Goal: Task Accomplishment & Management: Complete application form

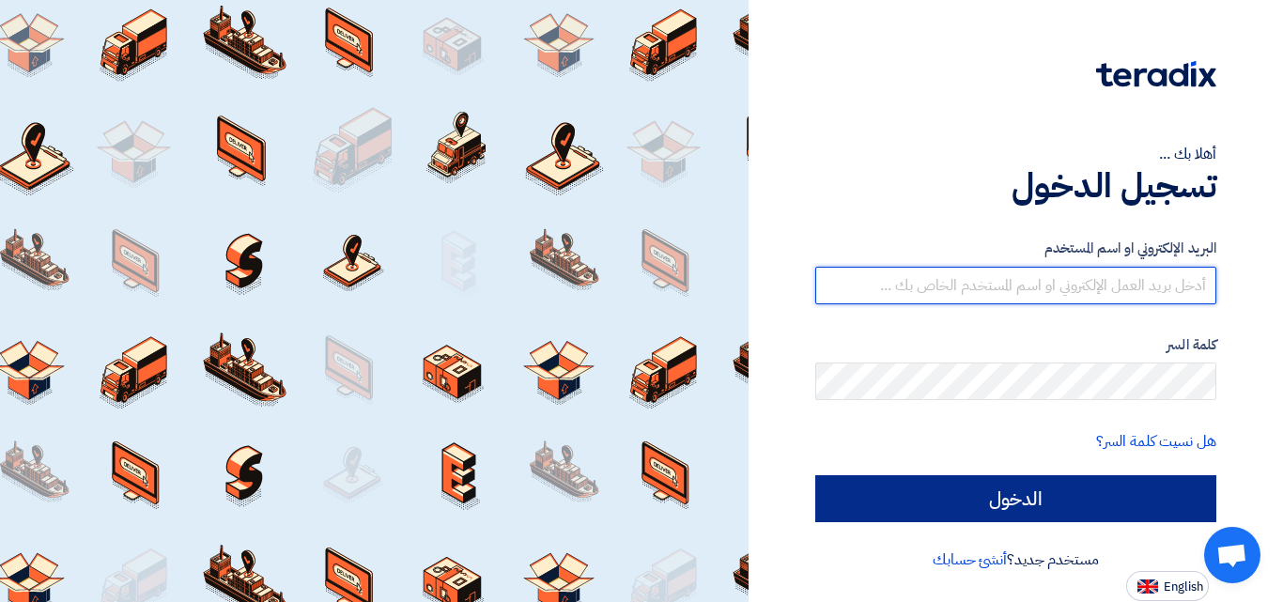
type input "[EMAIL_ADDRESS][DOMAIN_NAME]"
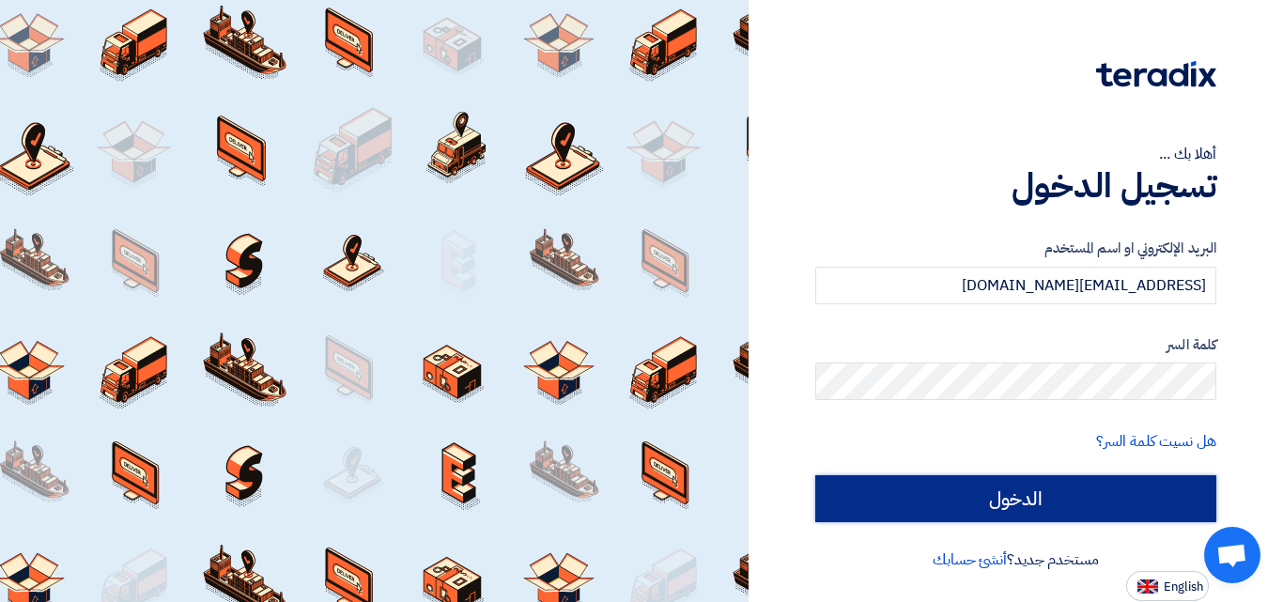
click at [1029, 497] on input "الدخول" at bounding box center [1015, 498] width 401 height 47
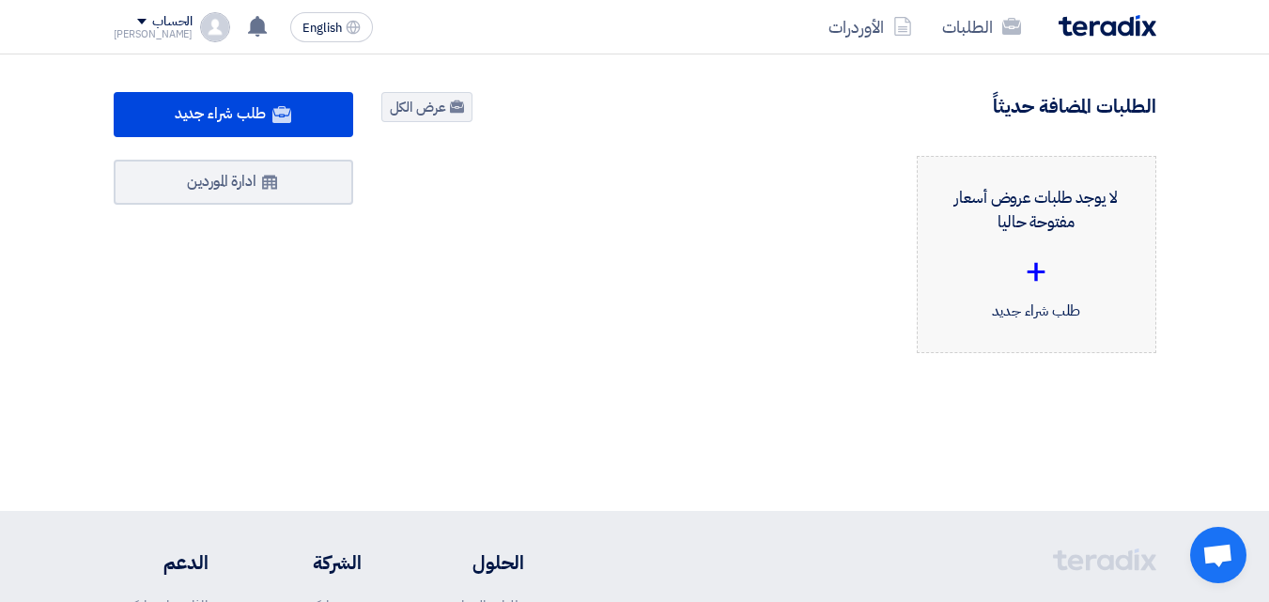
click at [1044, 271] on div "+" at bounding box center [1037, 271] width 208 height 56
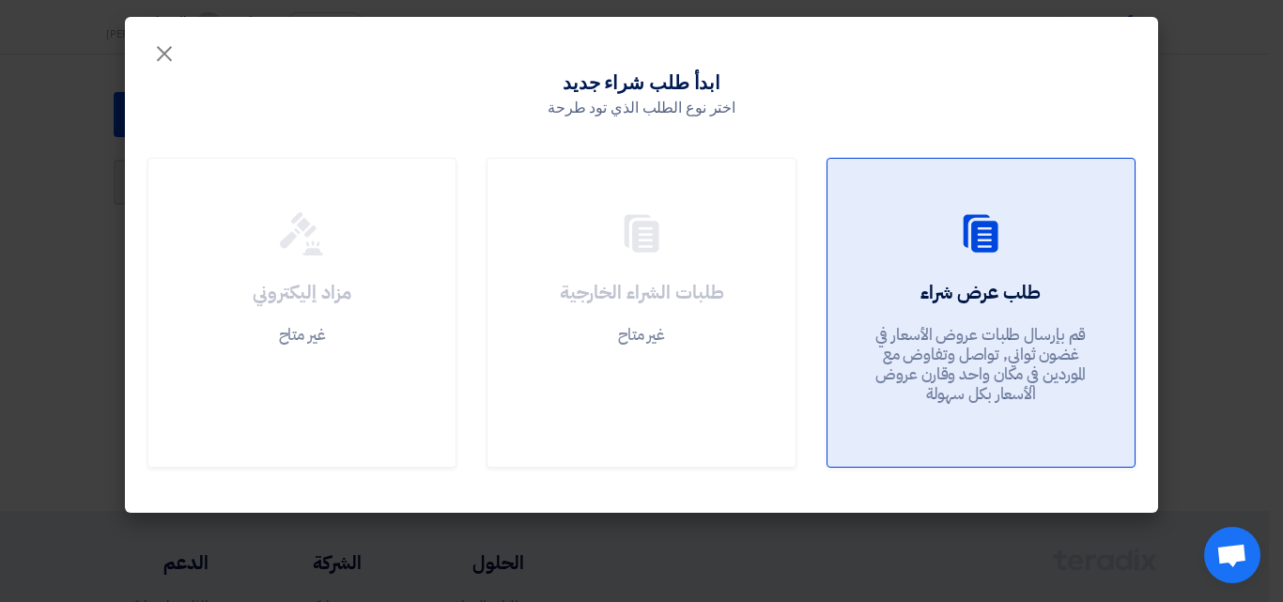
click at [953, 312] on div "طلب عرض شراء قم بإرسال طلبات عروض الأسعار في غضون ثواني, تواصل وتفاوض مع المورد…" at bounding box center [981, 346] width 262 height 135
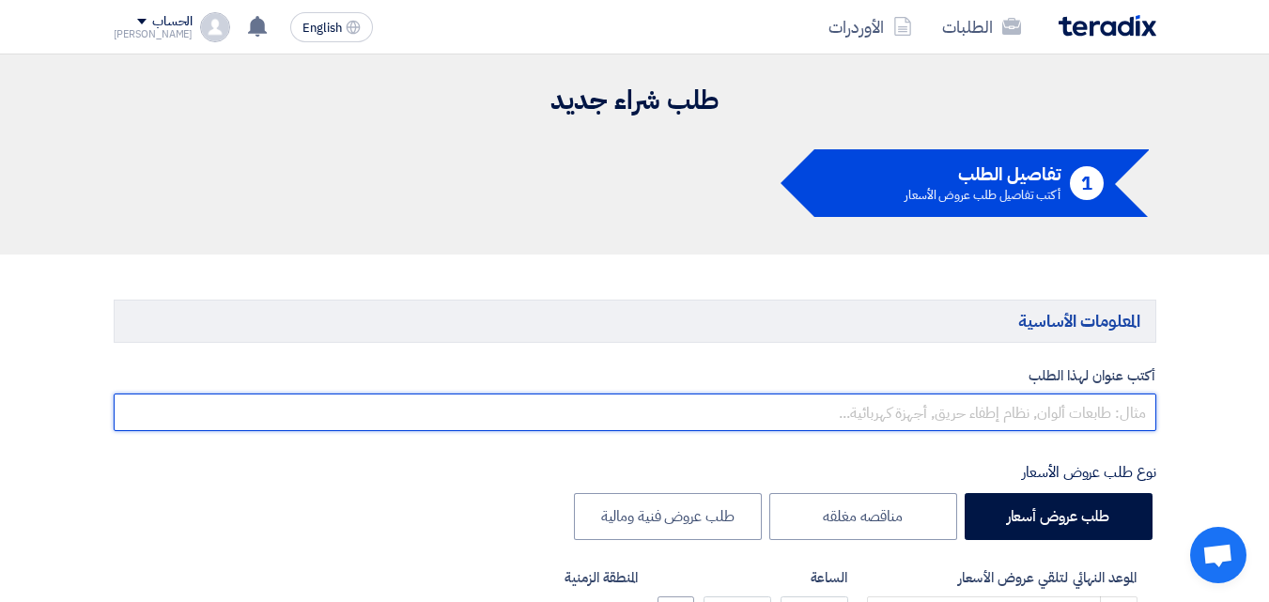
click at [1107, 416] on input "text" at bounding box center [635, 413] width 1043 height 38
type input "w"
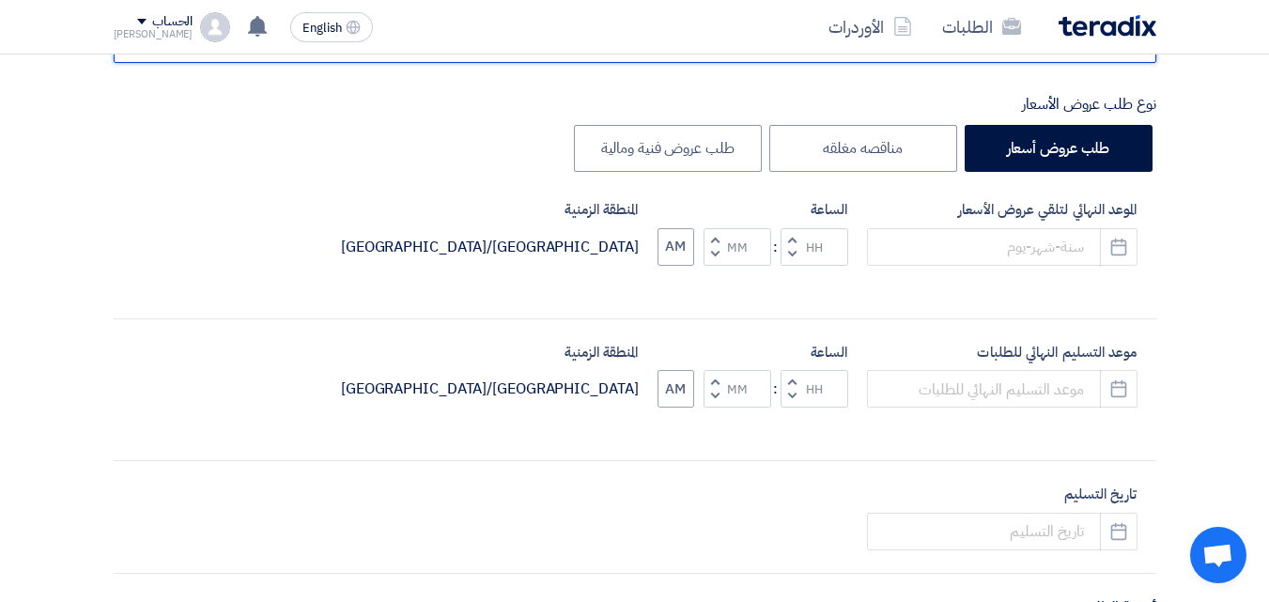
scroll to position [375, 0]
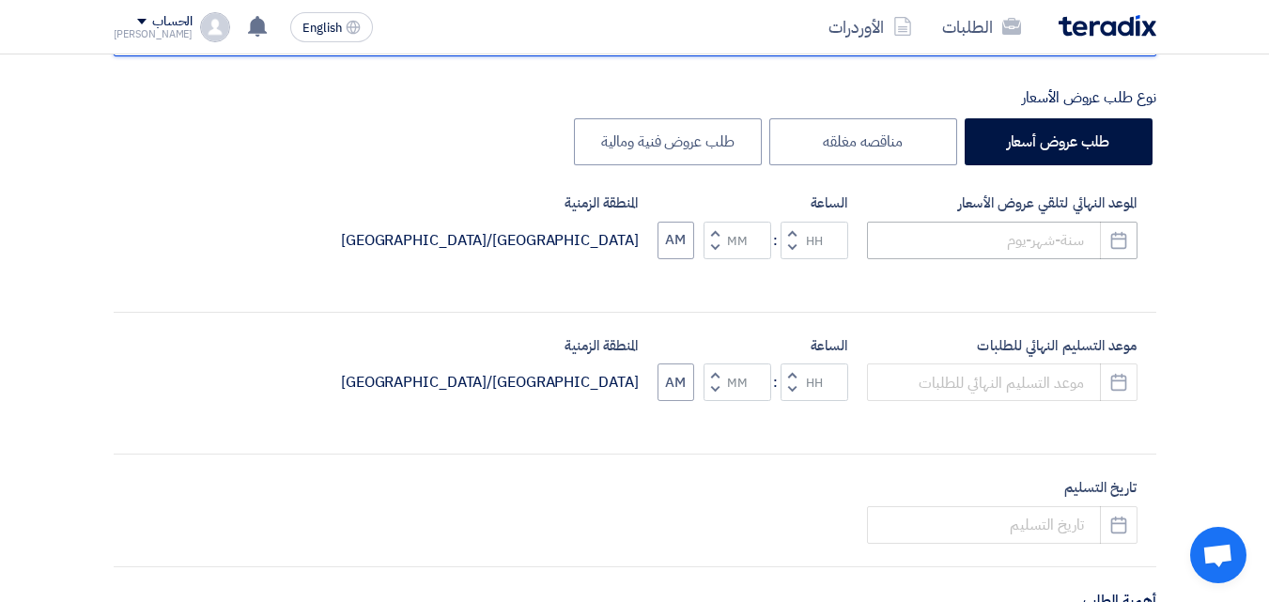
type input "صيانة وتعبئة اجهزة مكافحة الحريق / 10007881"
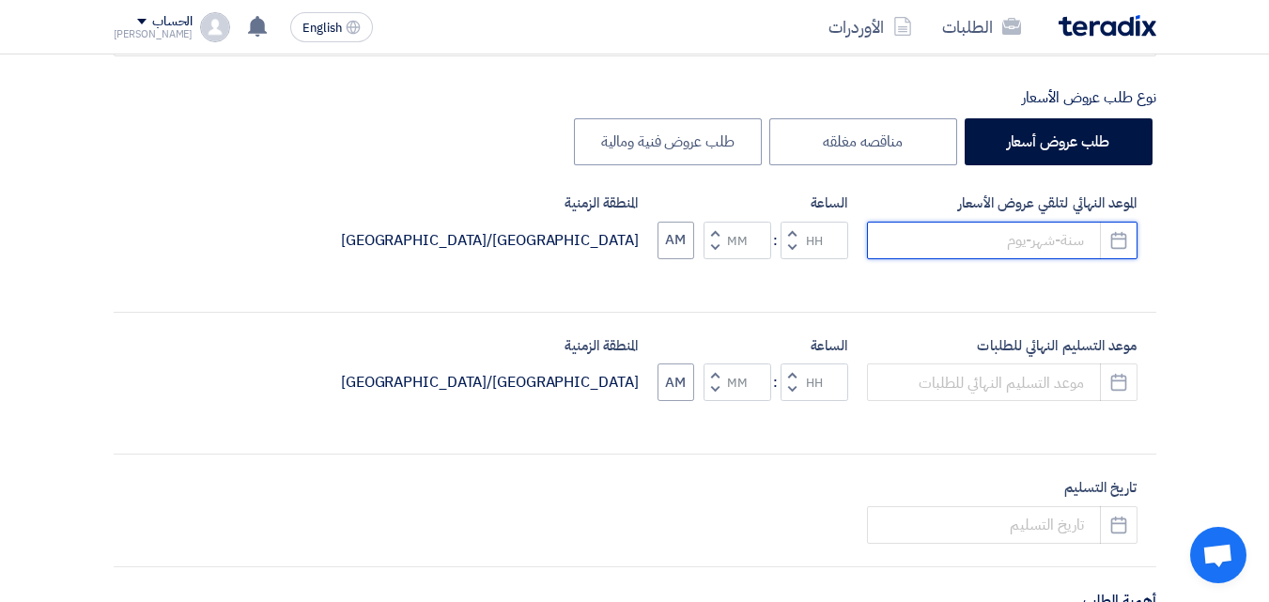
click at [1009, 245] on input at bounding box center [1002, 241] width 271 height 38
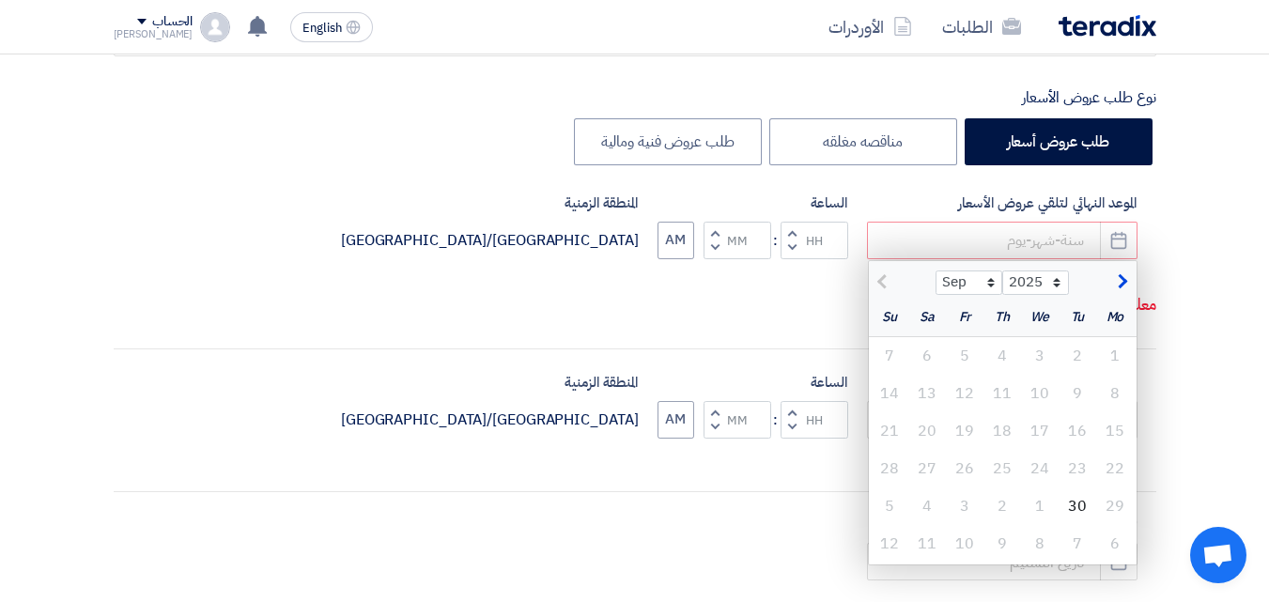
click at [1124, 281] on span "button" at bounding box center [1120, 281] width 10 height 21
select select "10"
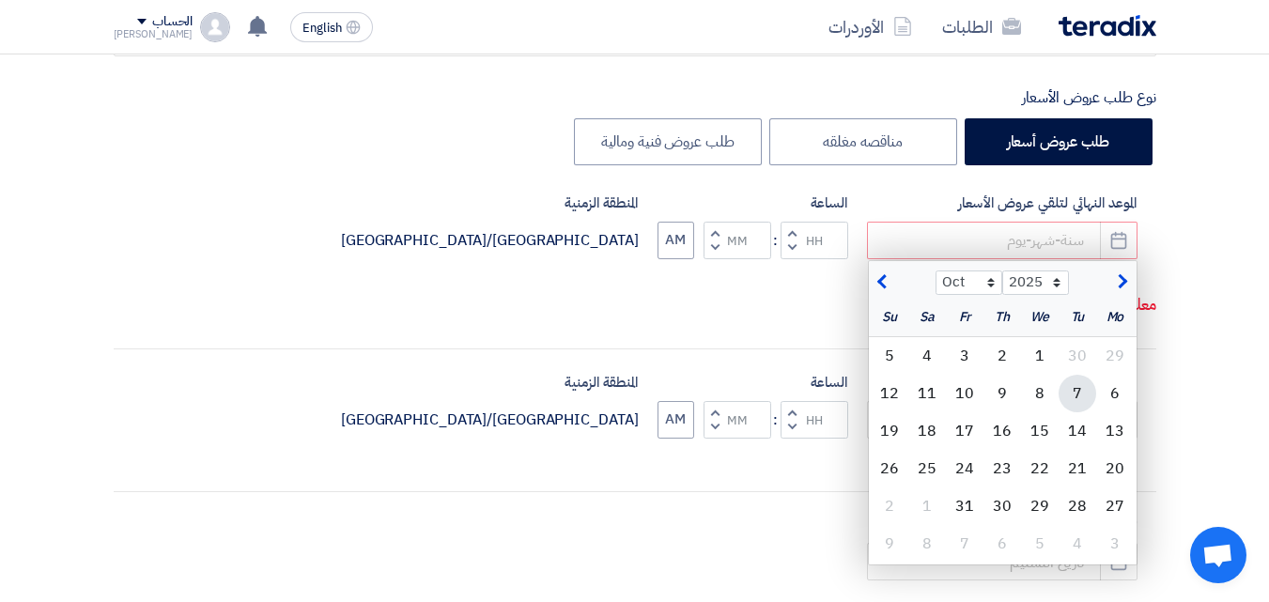
click at [1076, 395] on div "7" at bounding box center [1078, 394] width 38 height 38
type input "[DATE]"
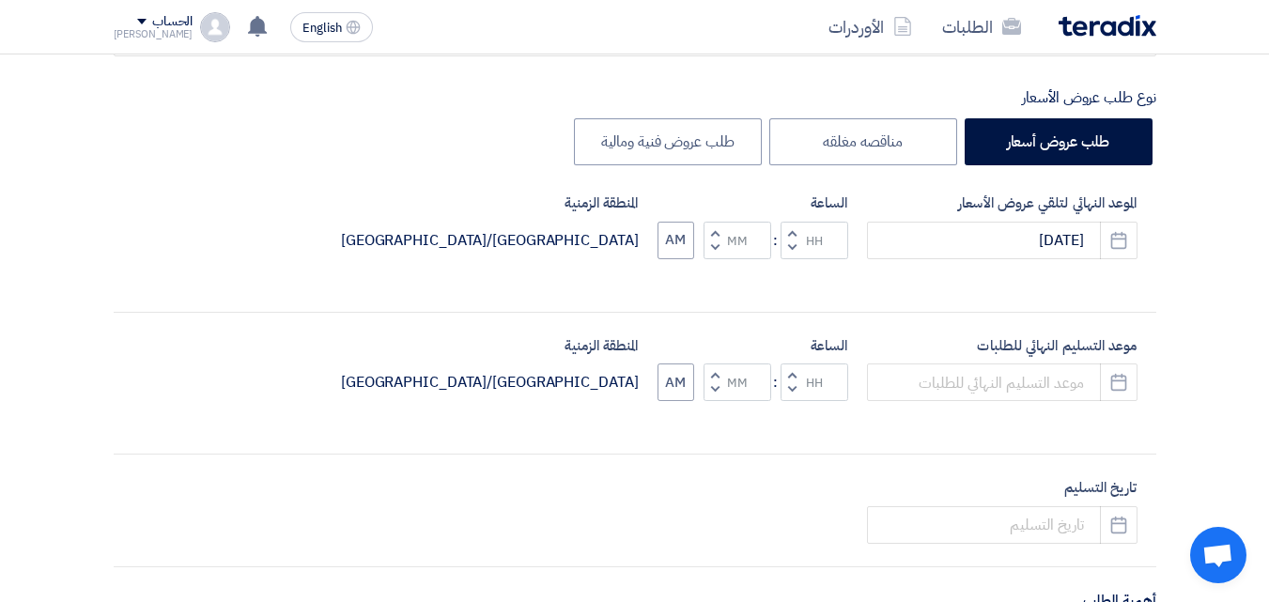
click at [793, 374] on span "button" at bounding box center [791, 375] width 7 height 14
type input "01"
click at [714, 382] on span "button" at bounding box center [714, 375] width 7 height 14
type input "01"
click at [790, 389] on span "button" at bounding box center [791, 389] width 7 height 14
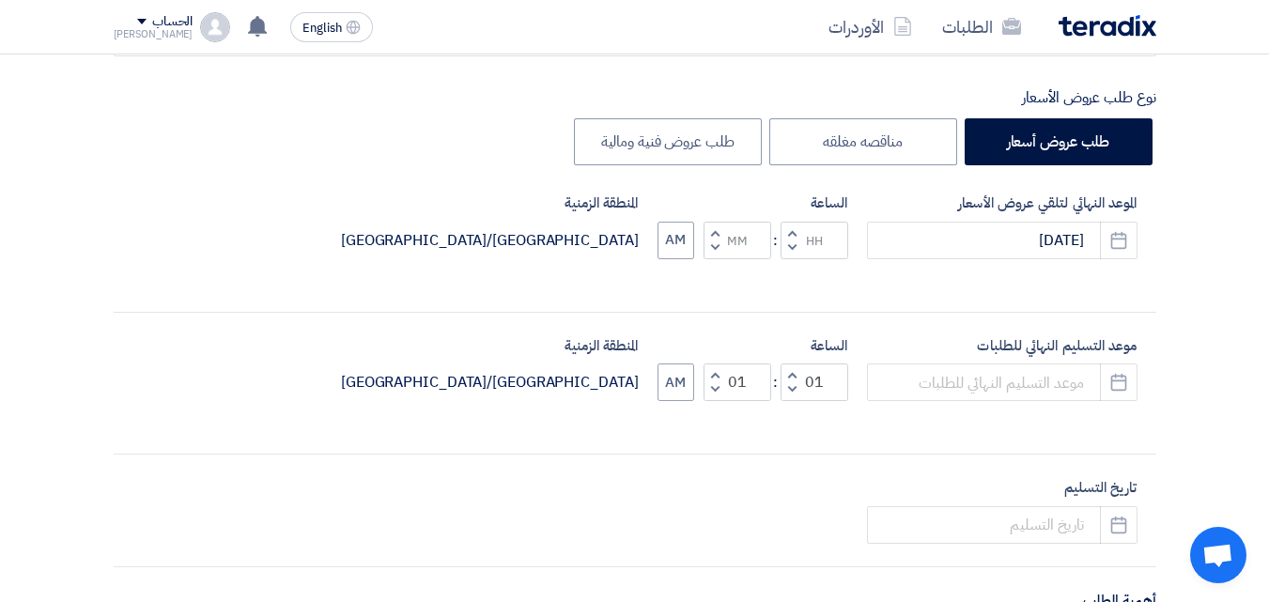
type input "12"
click at [1109, 528] on icon "Pick a date" at bounding box center [1118, 525] width 19 height 19
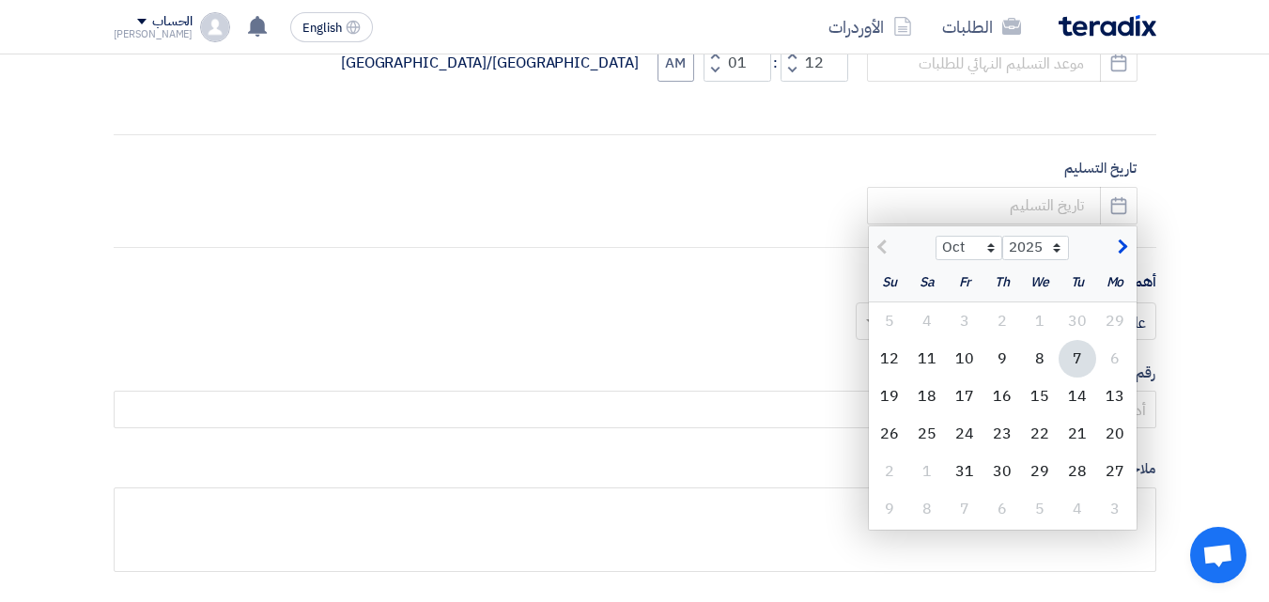
scroll to position [682, 0]
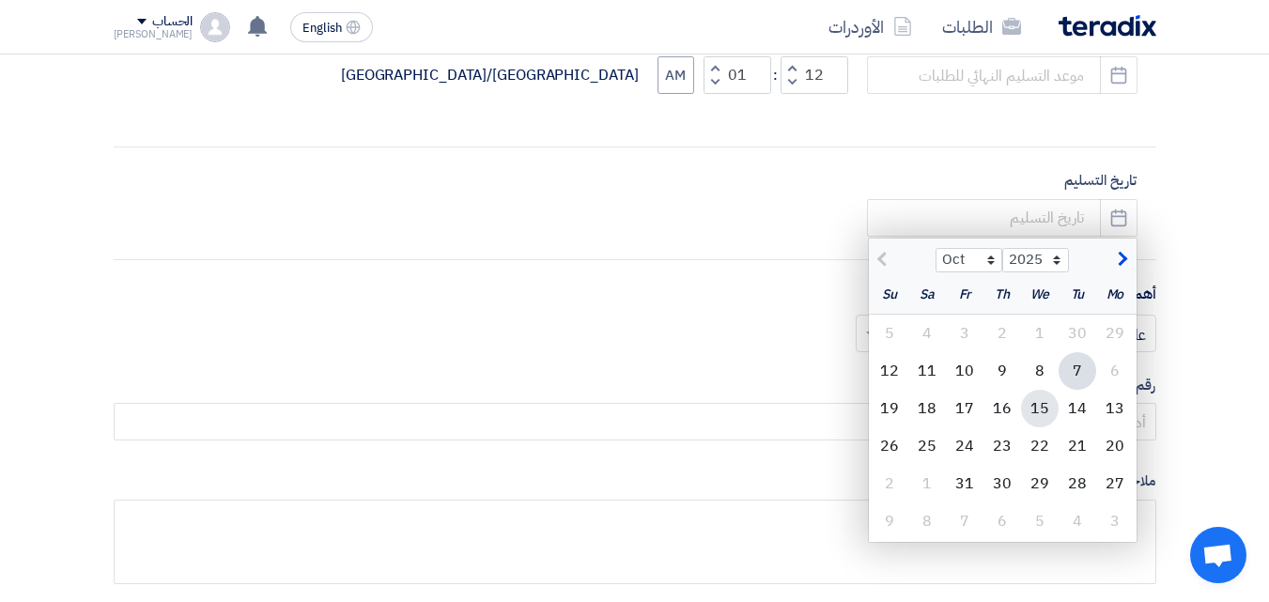
click at [1041, 412] on div "15" at bounding box center [1040, 409] width 38 height 38
type input "[DATE]"
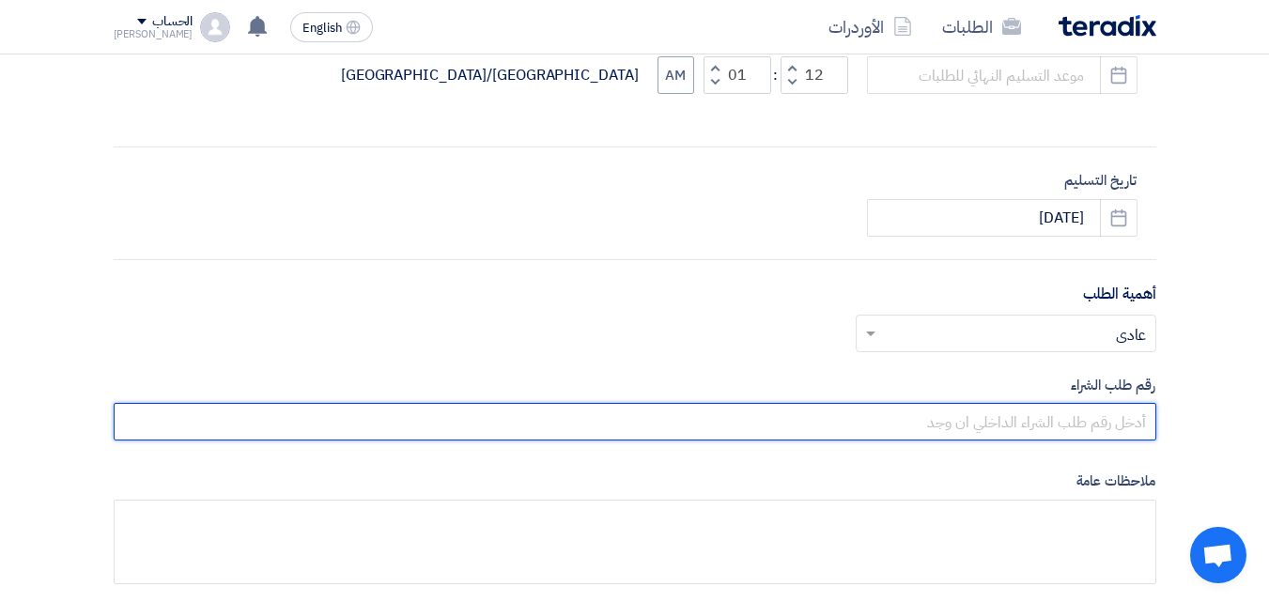
click at [1117, 426] on input "text" at bounding box center [635, 422] width 1043 height 38
type input "10007881"
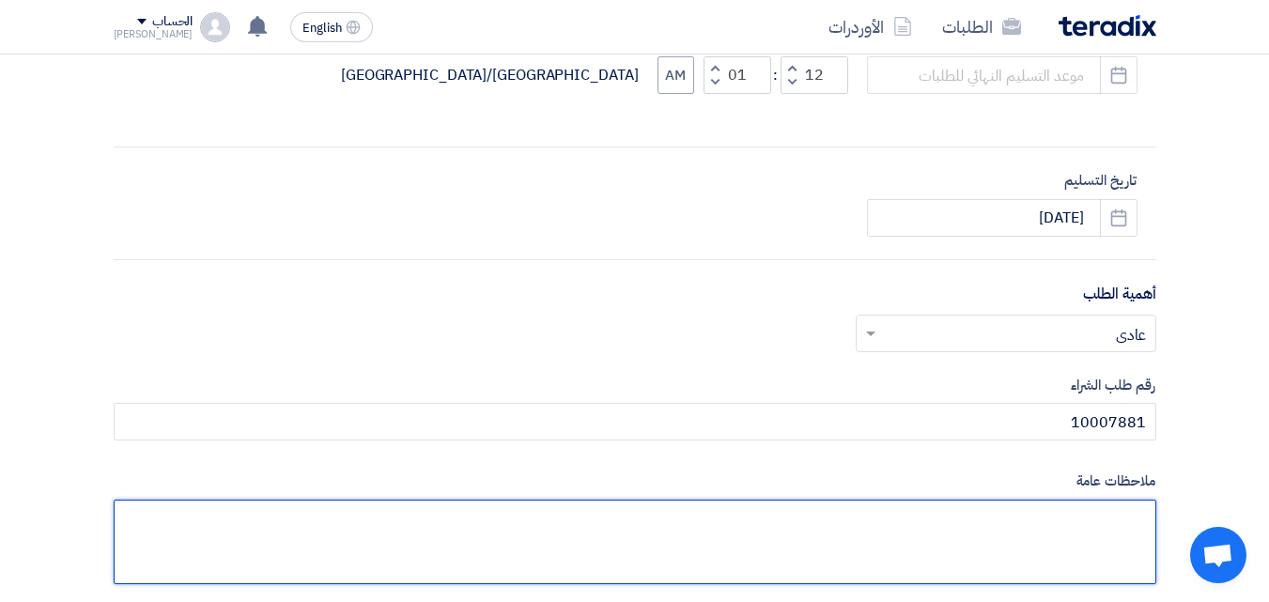
click at [1092, 529] on textarea at bounding box center [635, 542] width 1043 height 85
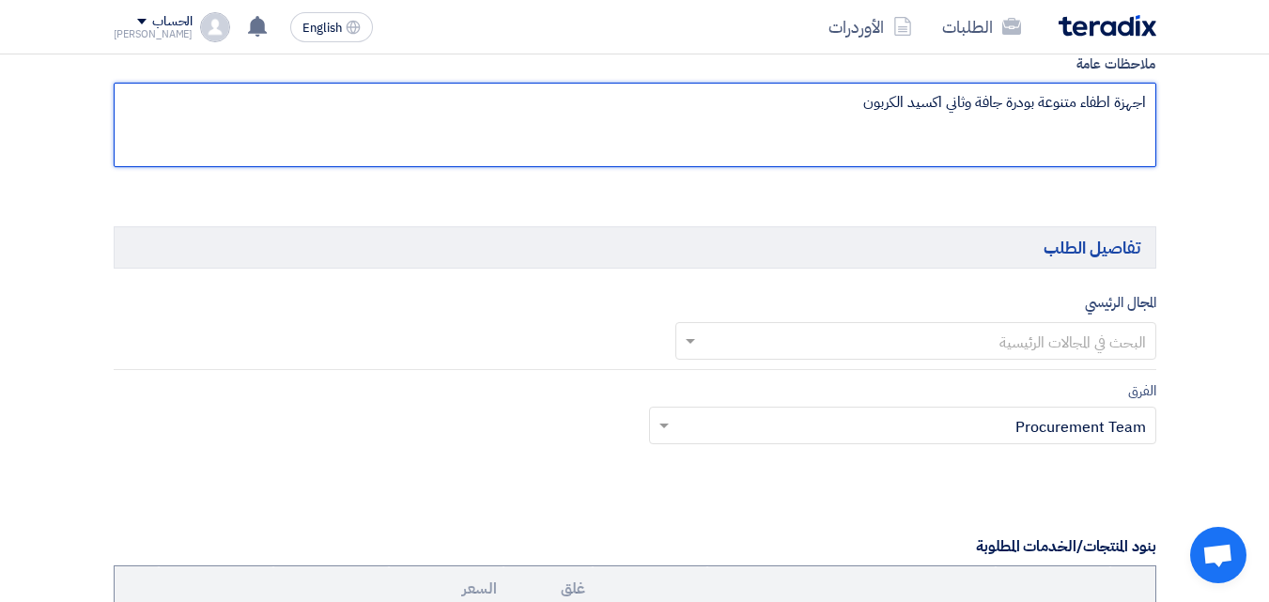
scroll to position [1172, 0]
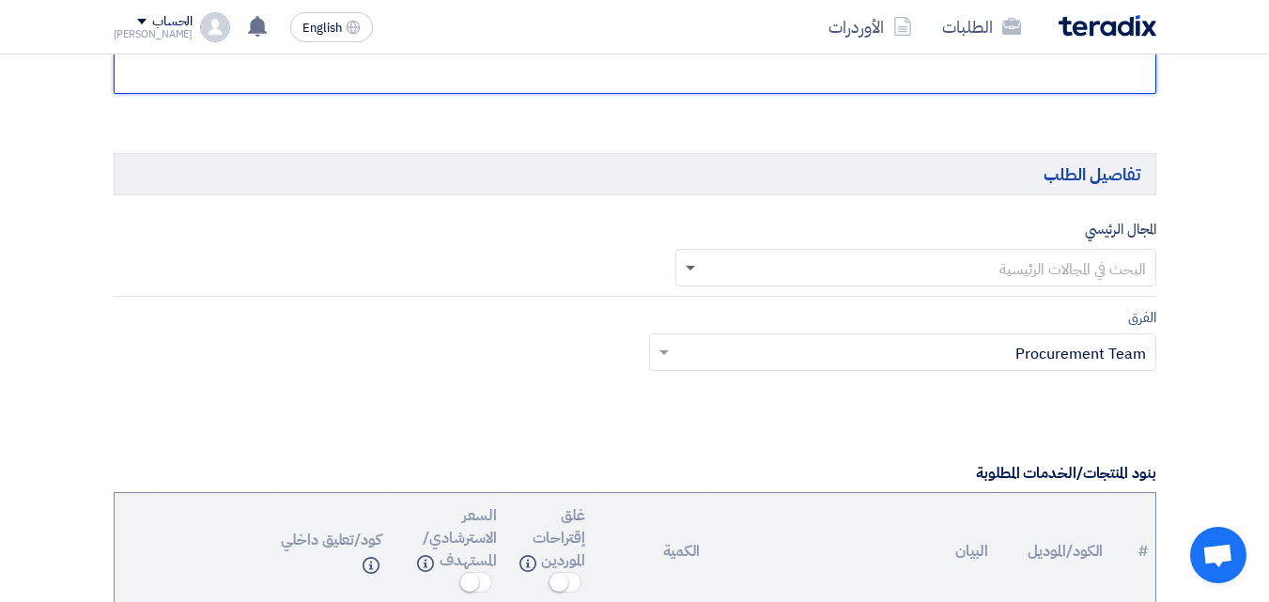
type textarea "اجهزة اطفاء متنوعة بودرة جافة وثاني اكسيد الكربون"
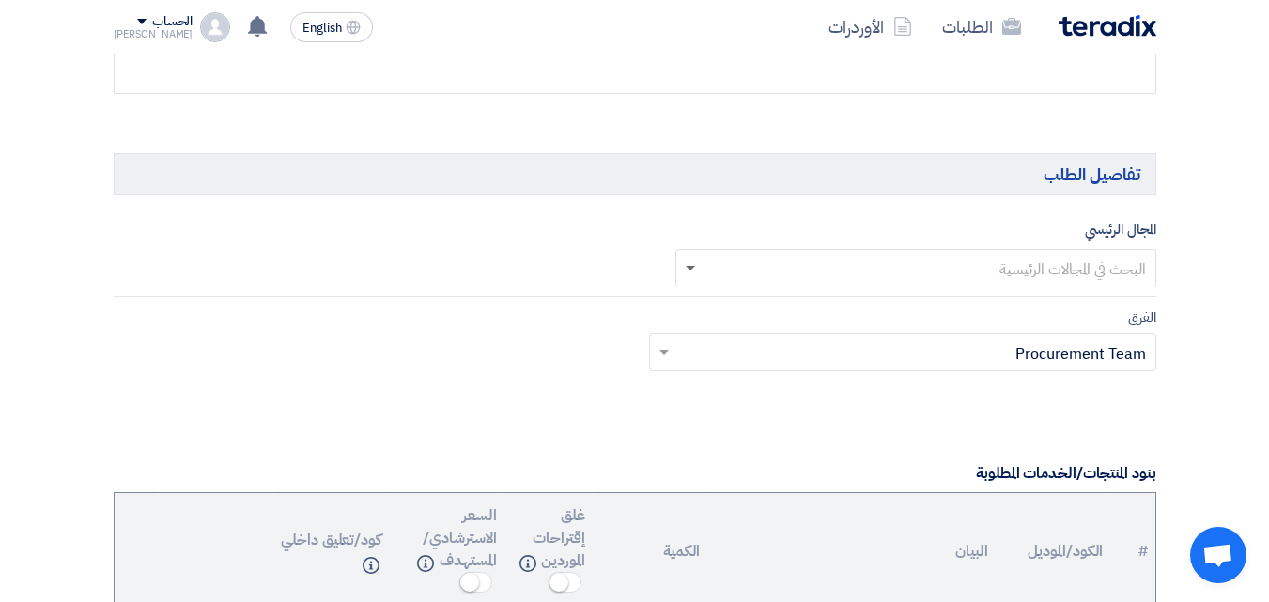
click at [690, 268] on span at bounding box center [690, 269] width 9 height 7
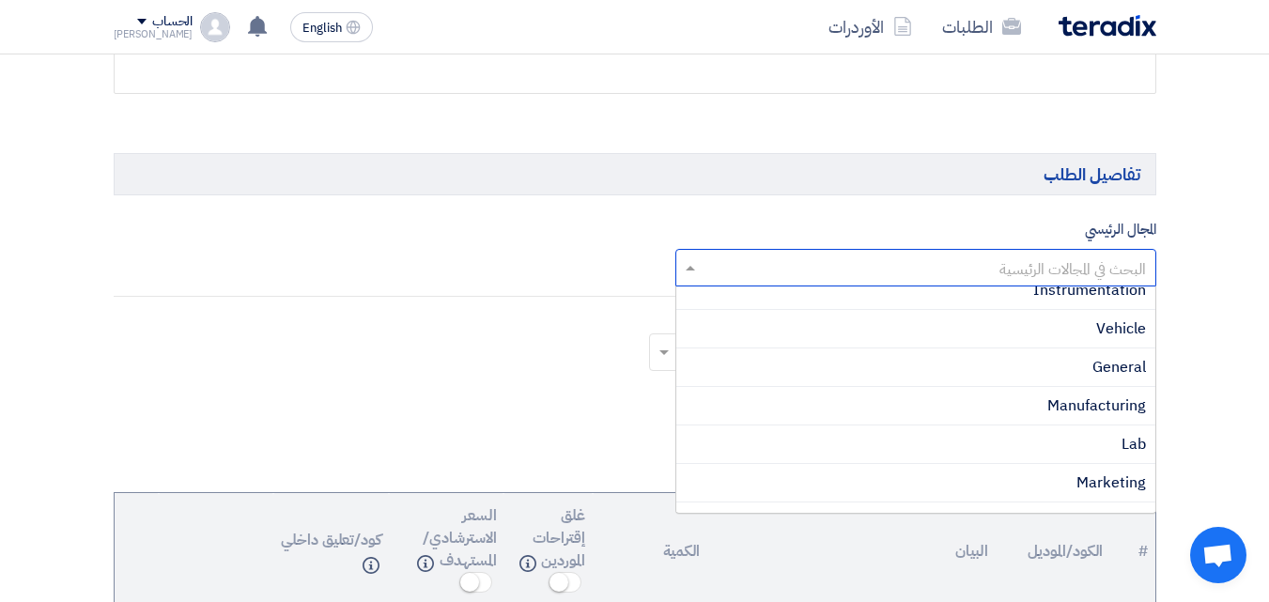
scroll to position [751, 0]
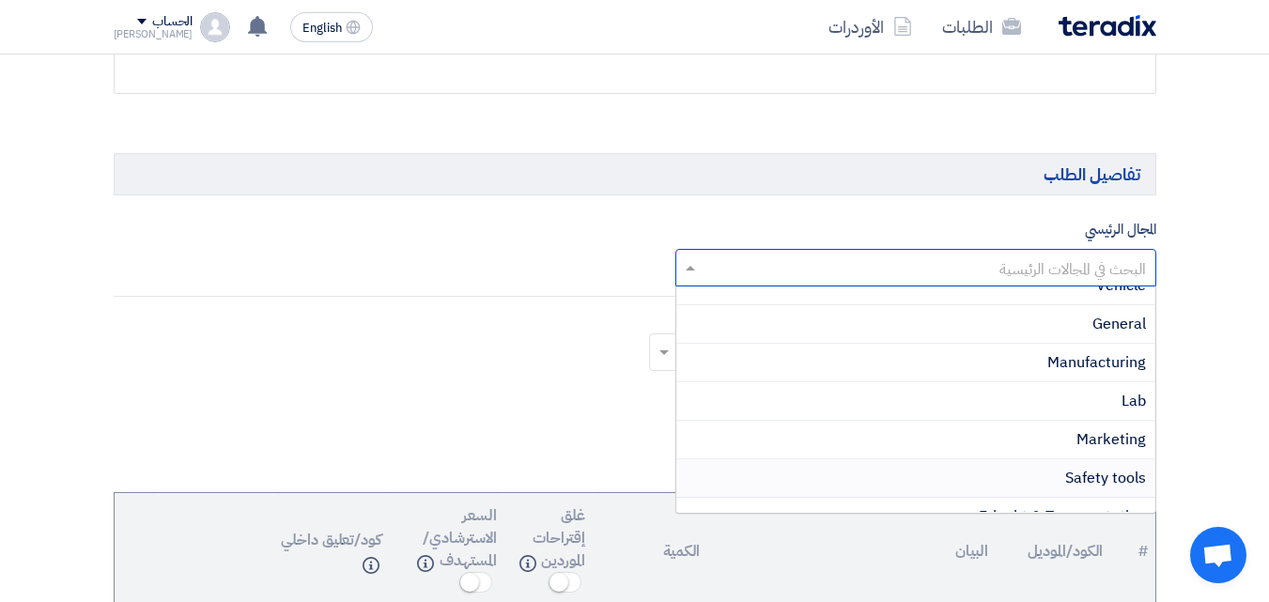
click at [1117, 478] on span "Safety tools" at bounding box center [1105, 478] width 81 height 23
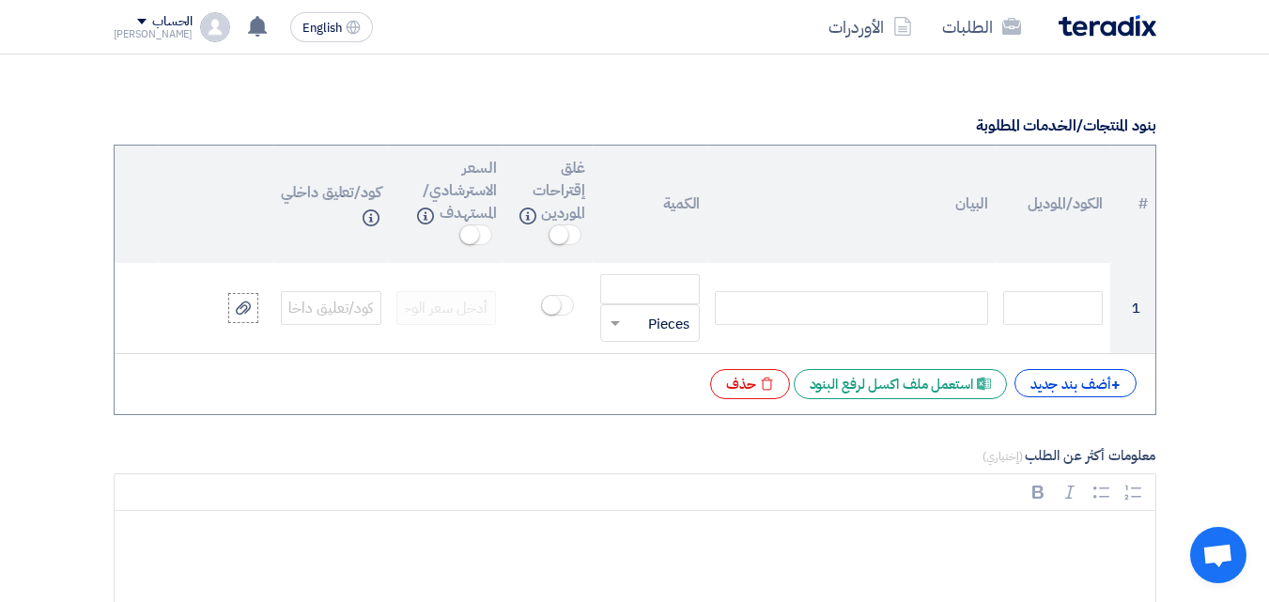
scroll to position [1535, 0]
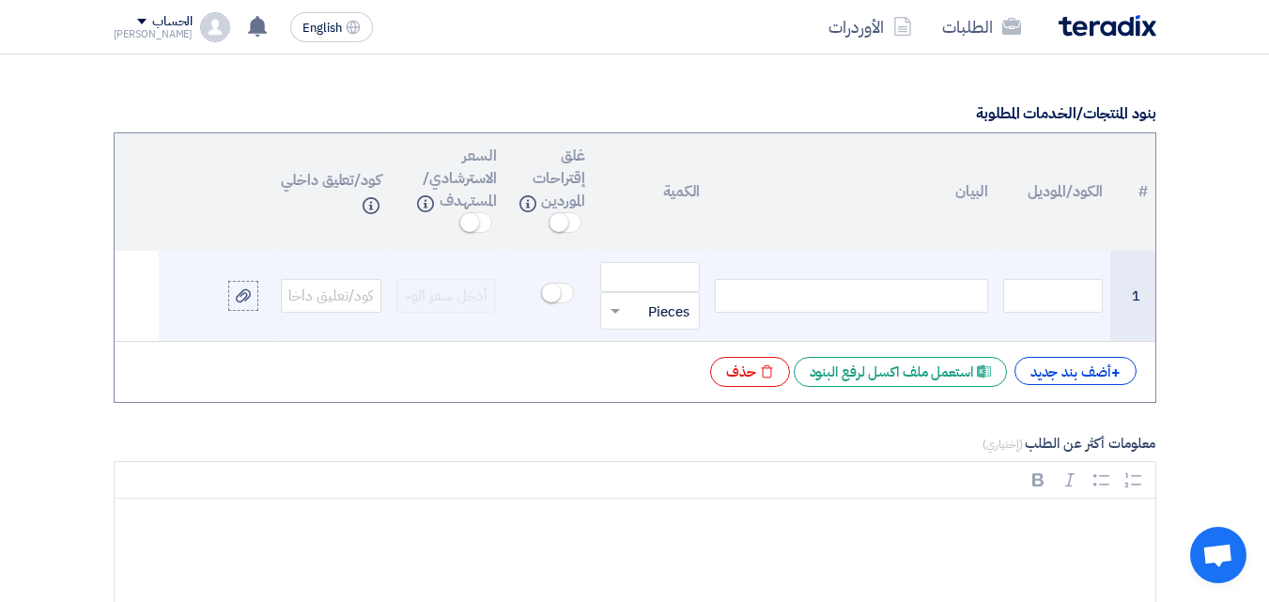
click at [908, 296] on div at bounding box center [851, 296] width 272 height 34
click at [627, 279] on input "number" at bounding box center [650, 277] width 101 height 30
type input "26"
click at [561, 296] on span at bounding box center [557, 293] width 33 height 21
drag, startPoint x: 562, startPoint y: 294, endPoint x: 538, endPoint y: 297, distance: 23.7
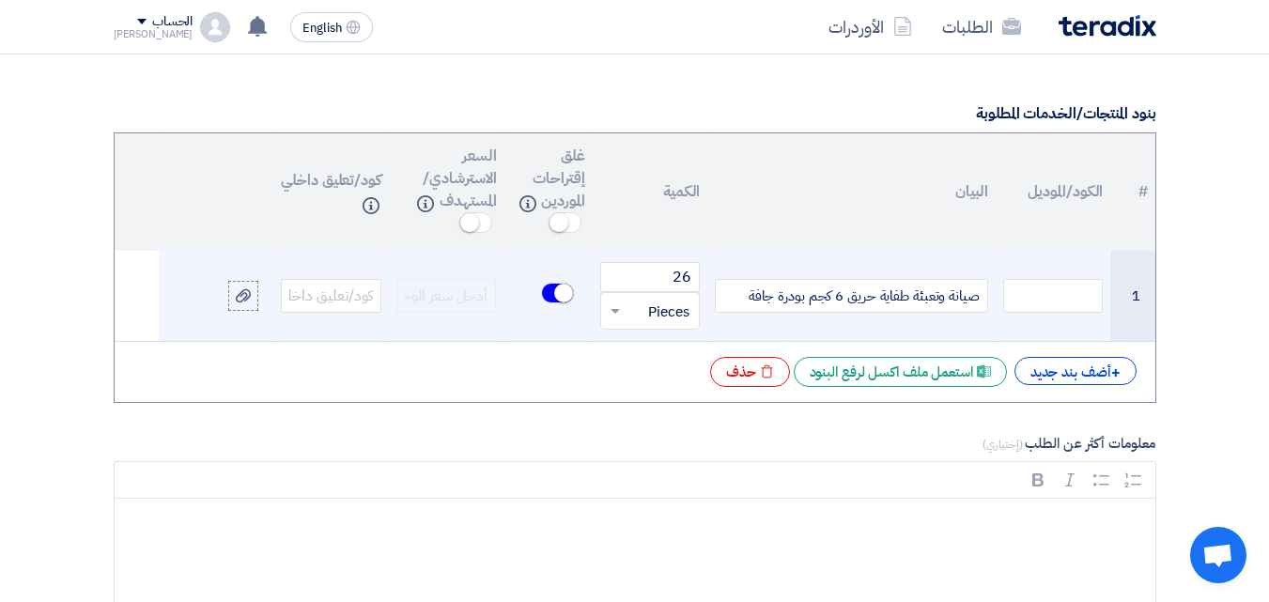
click at [538, 297] on td at bounding box center [547, 296] width 88 height 91
click at [543, 296] on span at bounding box center [557, 293] width 33 height 21
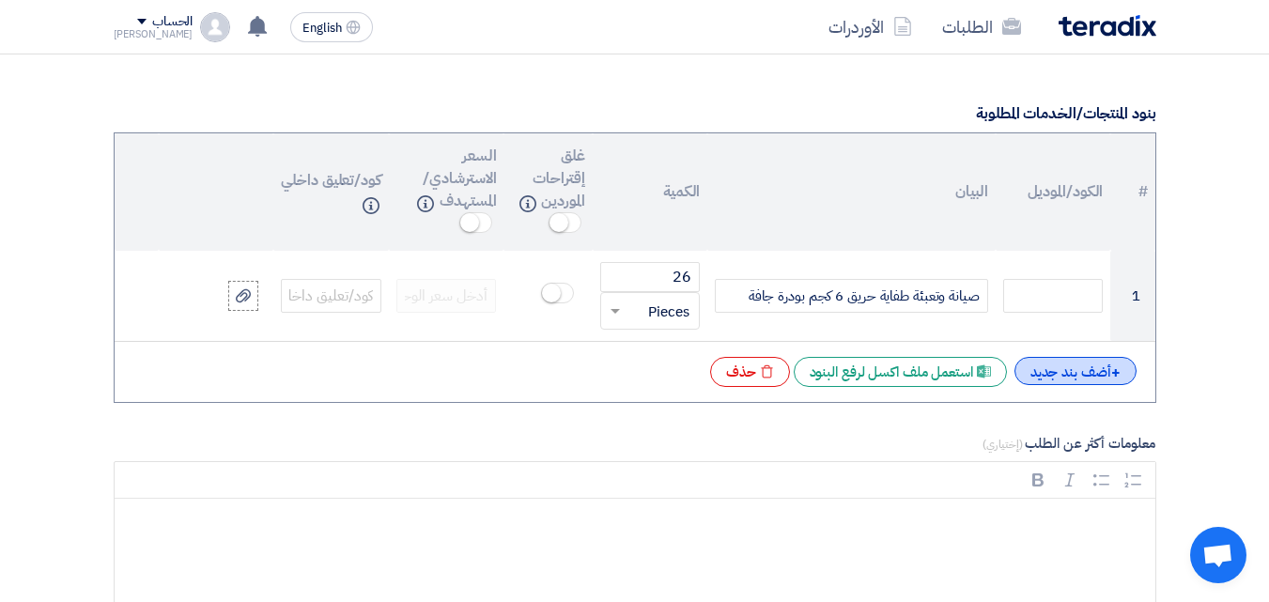
click at [1093, 373] on div "+ أضف بند جديد" at bounding box center [1075, 371] width 122 height 28
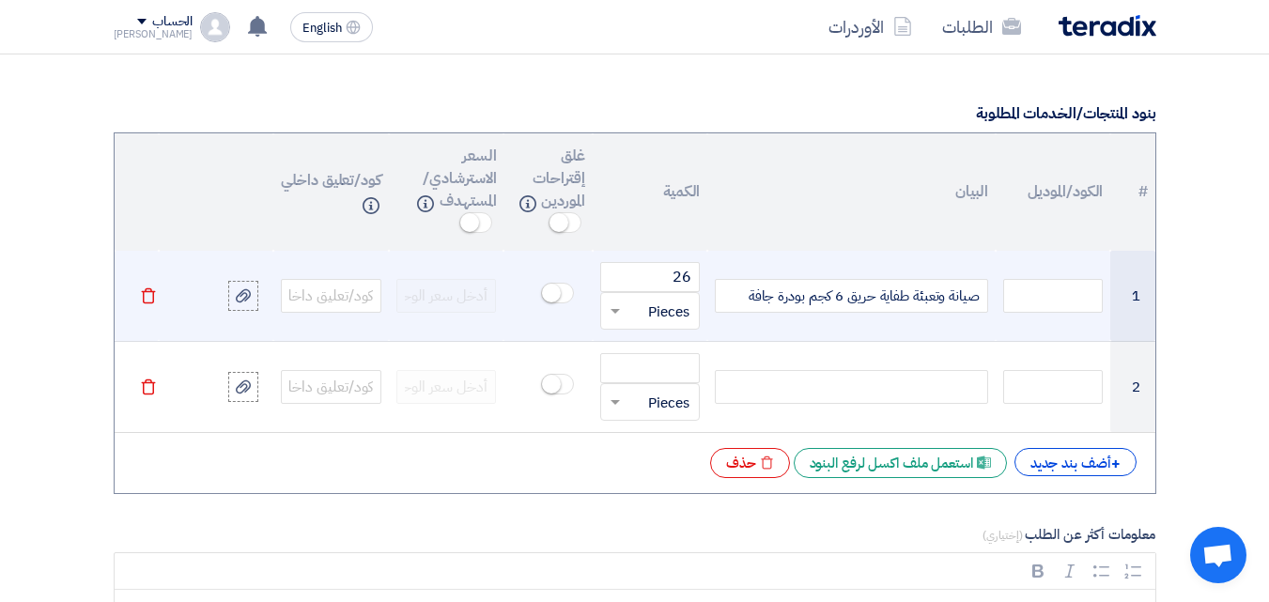
drag, startPoint x: 737, startPoint y: 294, endPoint x: 983, endPoint y: 295, distance: 245.2
click at [983, 295] on div "صيانة وتعبئة طفاية حريق 6 كجم بودرة جافة" at bounding box center [851, 296] width 272 height 34
copy div "صيانة وتعبئة طفاية حريق 6 كجم بودرة جافة"
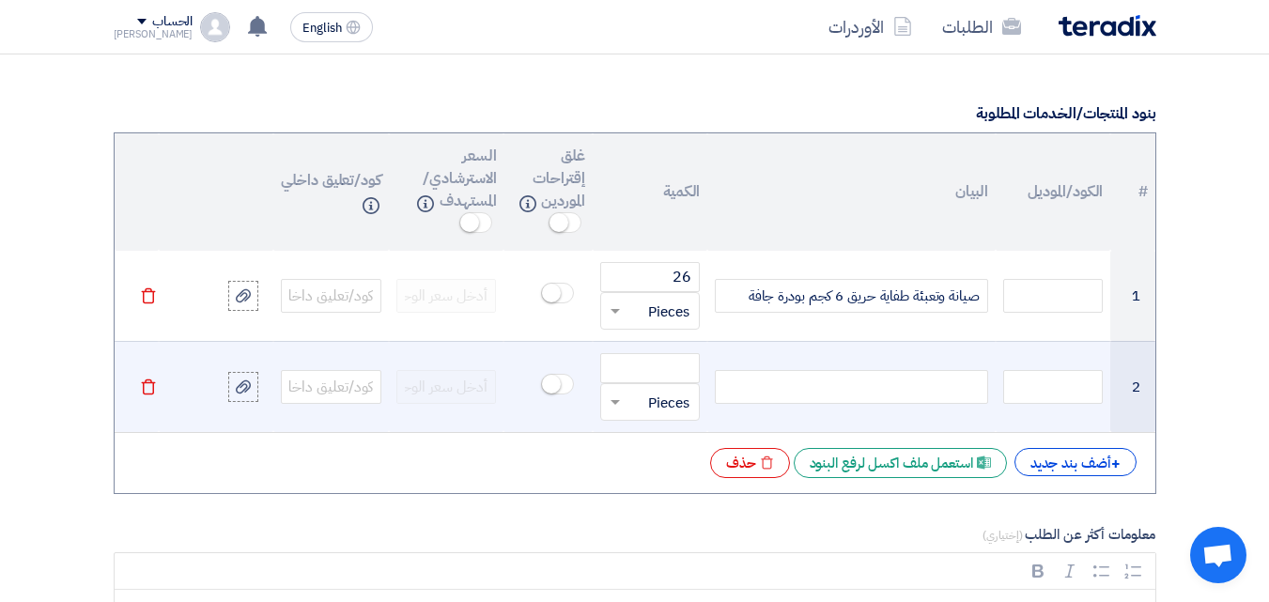
click at [943, 387] on div at bounding box center [851, 387] width 272 height 34
paste div
click at [842, 389] on span "صيانة وتعبئة طفاية حريق 6 كجم بودرة جافة" at bounding box center [864, 388] width 231 height 22
click at [638, 371] on input "number" at bounding box center [650, 368] width 101 height 30
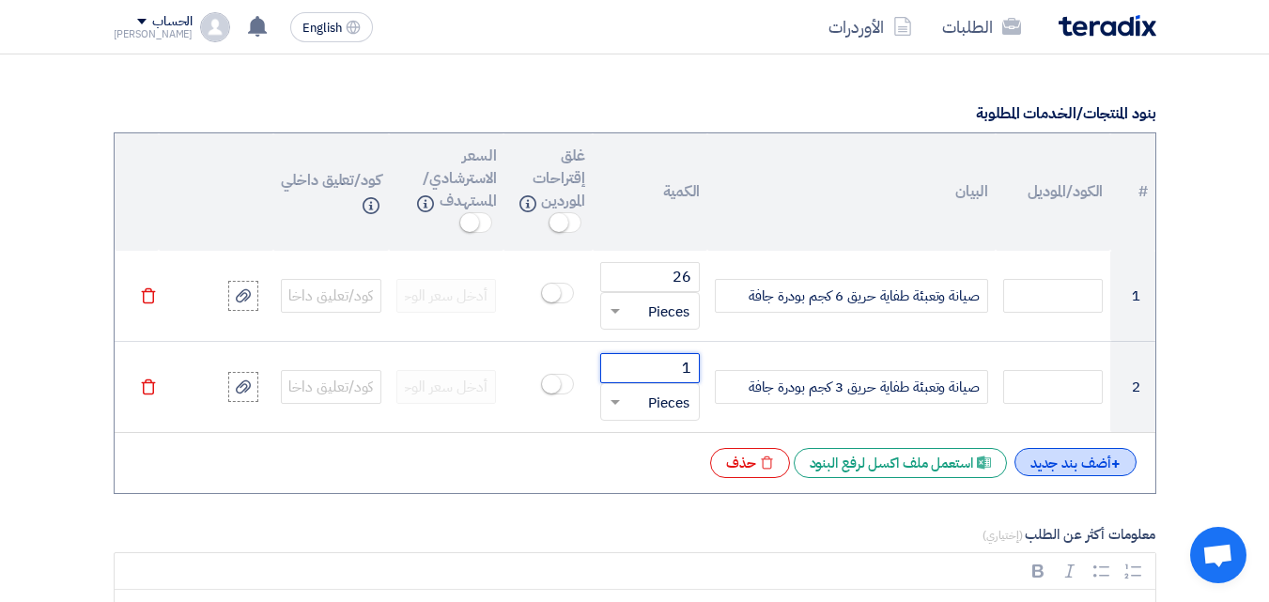
type input "1"
click at [1063, 466] on div "+ أضف بند جديد" at bounding box center [1075, 462] width 122 height 28
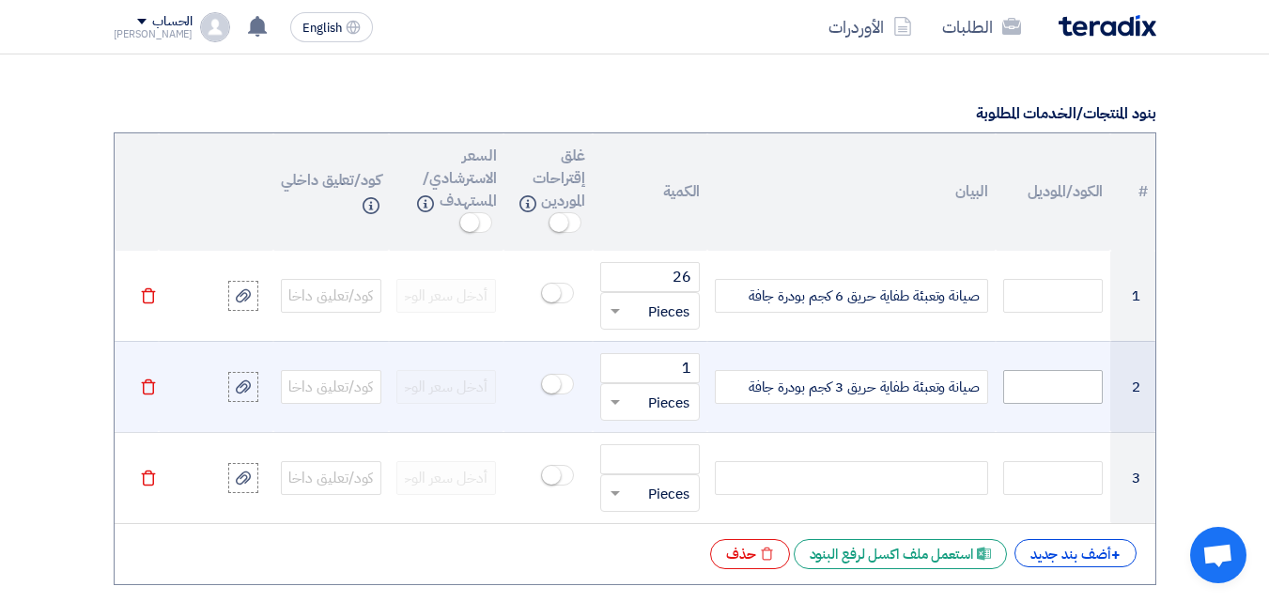
drag, startPoint x: 740, startPoint y: 387, endPoint x: 1013, endPoint y: 388, distance: 272.4
click at [1013, 388] on tr "2 صيانة وتعبئة طفاية حريق 3 كجم بودرة جافة 1 قطعة × Pieces [GEOGRAPHIC_DATA]" at bounding box center [635, 386] width 1041 height 91
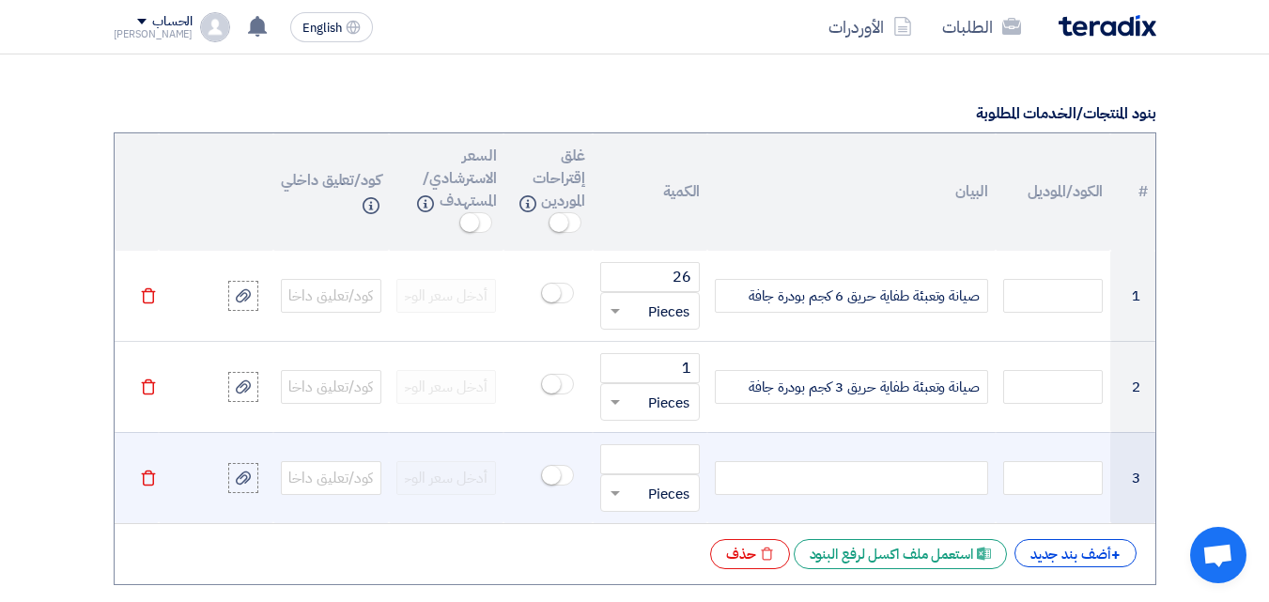
click at [964, 470] on div at bounding box center [851, 478] width 272 height 34
paste div
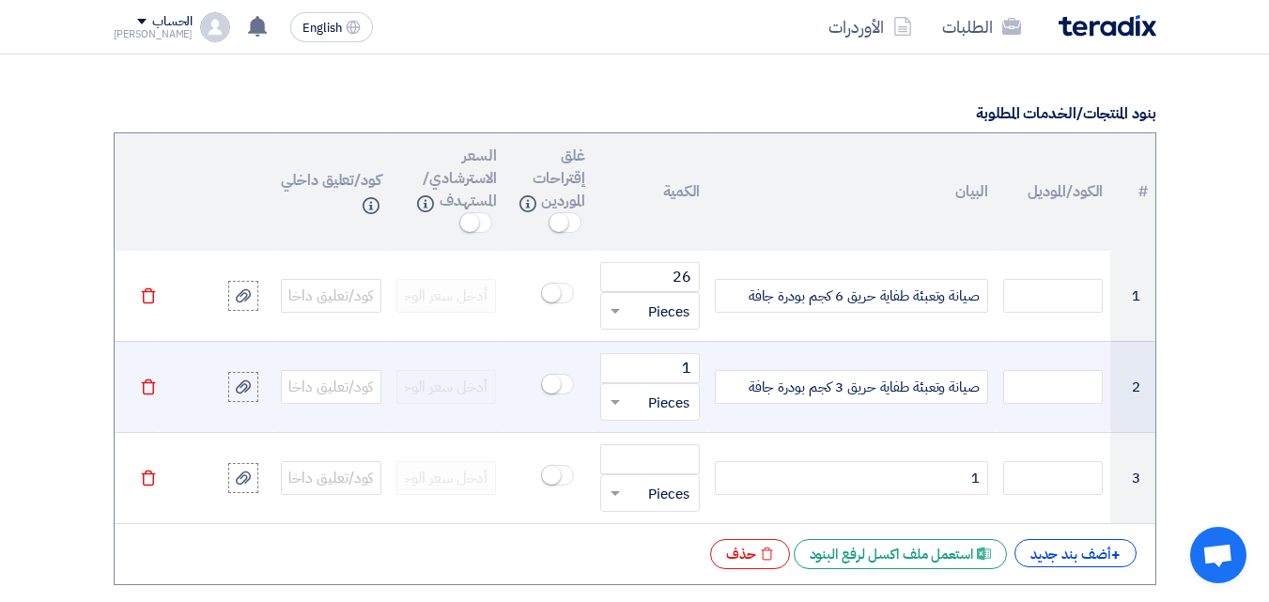
drag, startPoint x: 746, startPoint y: 389, endPoint x: 992, endPoint y: 389, distance: 246.1
click at [992, 389] on td "صيانة وتعبئة طفاية حريق 3 كجم بودرة جافة" at bounding box center [850, 386] width 287 height 91
copy span "صيانة وتعبئة طفاية حريق 3 كجم بودرة جافة"
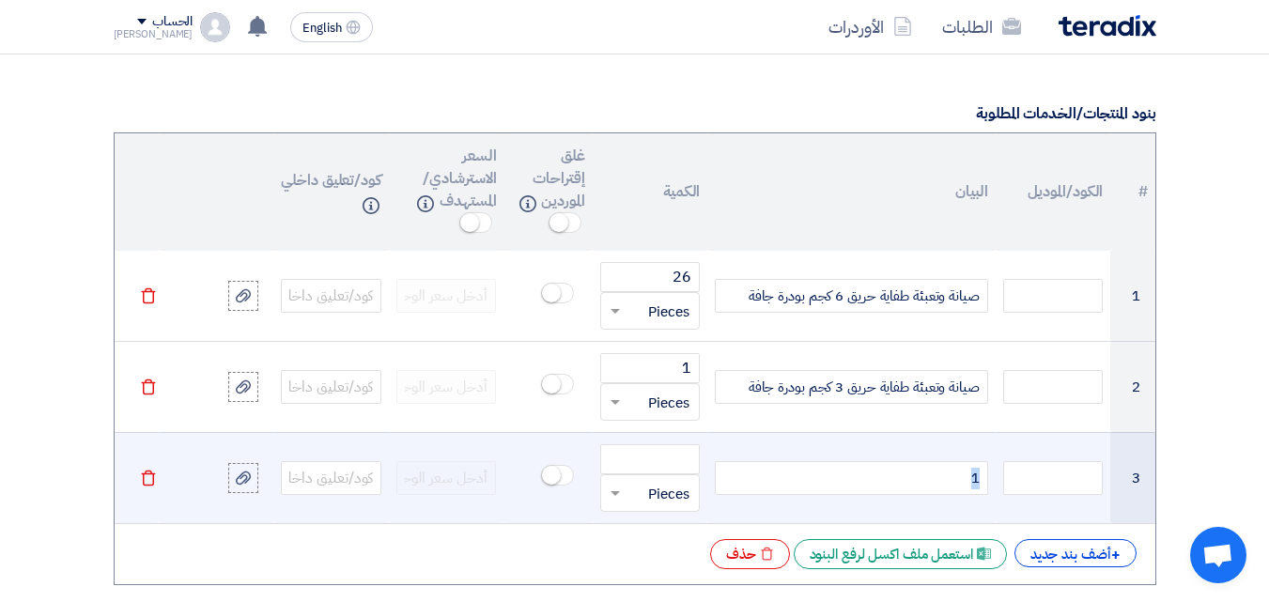
click at [977, 477] on div "1" at bounding box center [851, 478] width 272 height 34
click at [840, 479] on span "صيانة وتعبئة طفاية حريق 3 كجم بودرة جافة" at bounding box center [864, 479] width 231 height 22
click at [663, 462] on input "number" at bounding box center [650, 459] width 101 height 30
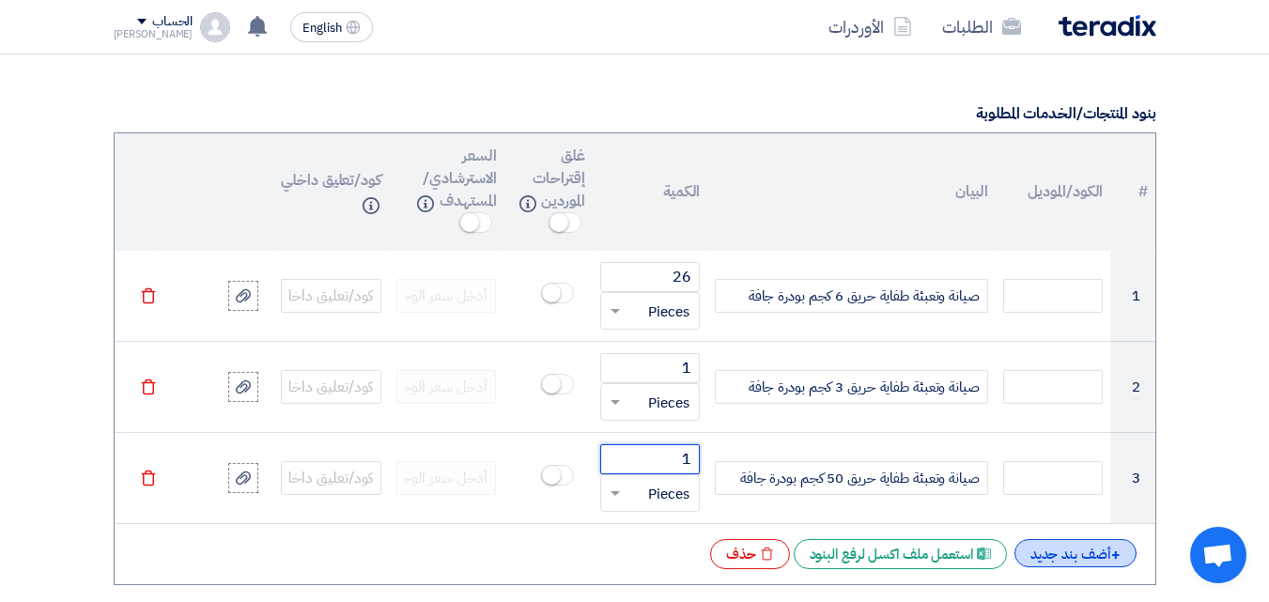
type input "1"
click at [1058, 550] on div "+ أضف بند جديد" at bounding box center [1075, 553] width 122 height 28
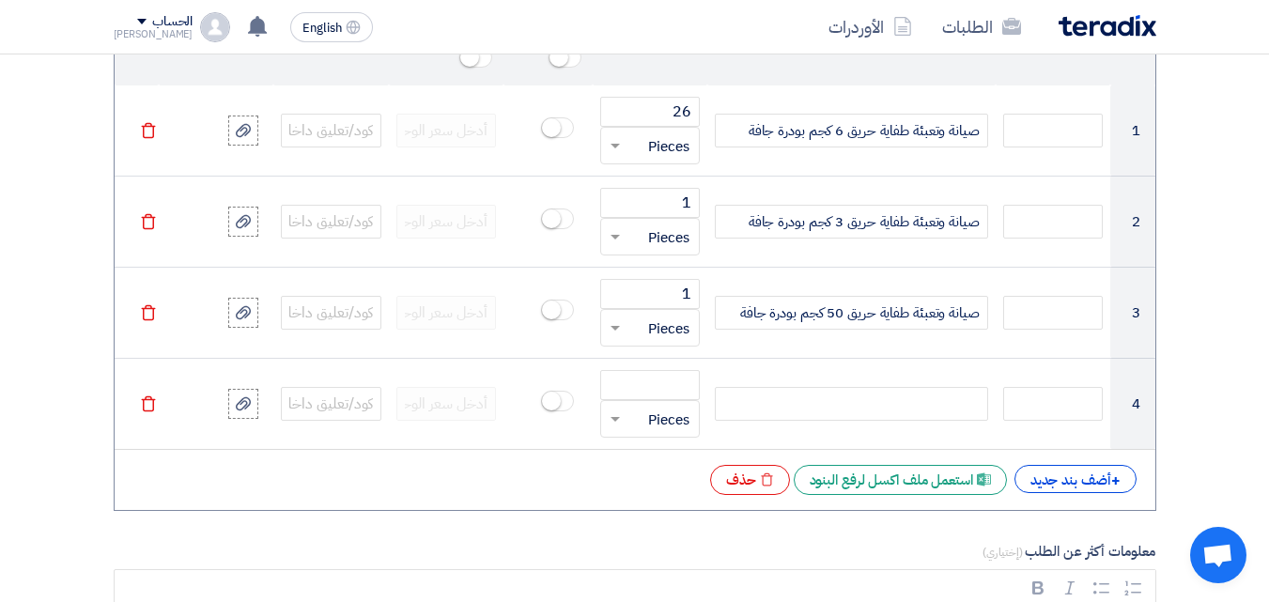
scroll to position [1733, 0]
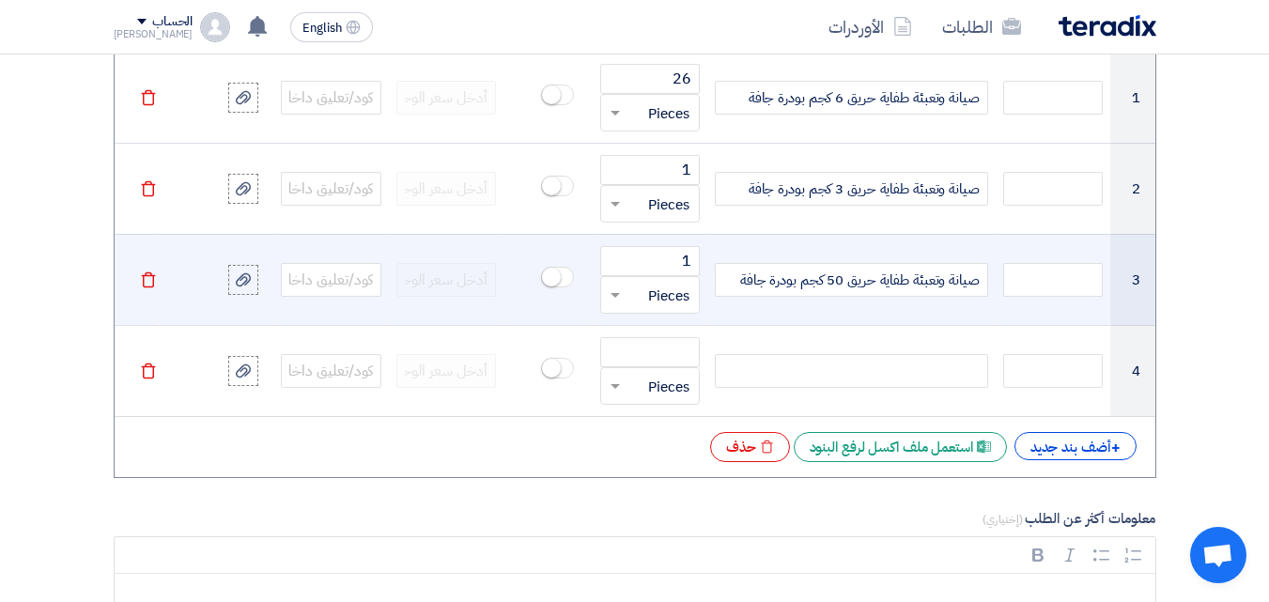
drag, startPoint x: 724, startPoint y: 282, endPoint x: 906, endPoint y: 286, distance: 182.3
click at [906, 286] on div "صيانة وتعبئة طفاية حريق 50 كجم بودرة جافة" at bounding box center [851, 280] width 272 height 34
click at [900, 287] on span "صيانة وتعبئة طفاية حريق 50 كجم بودرة جافة" at bounding box center [860, 281] width 240 height 22
drag, startPoint x: 848, startPoint y: 281, endPoint x: 978, endPoint y: 285, distance: 129.7
click at [978, 285] on span "صيانة وتعبئة طفاية حريق 50 كجم بودرة جافة" at bounding box center [860, 281] width 240 height 22
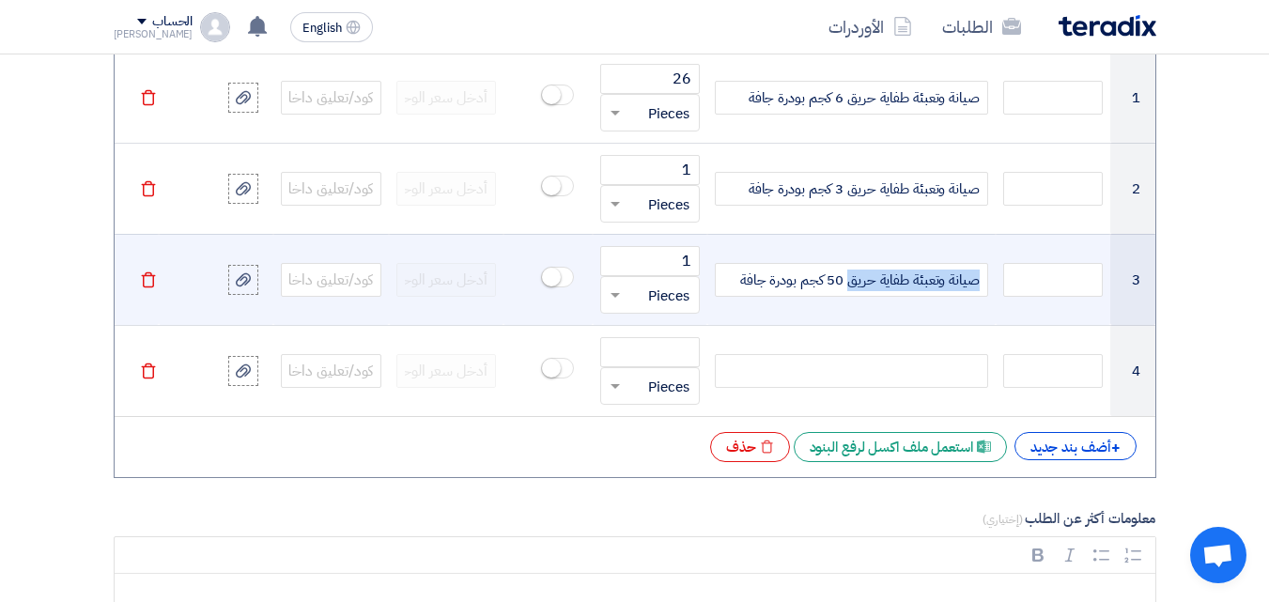
copy span "صيانة وتعبئة طفاية حريق"
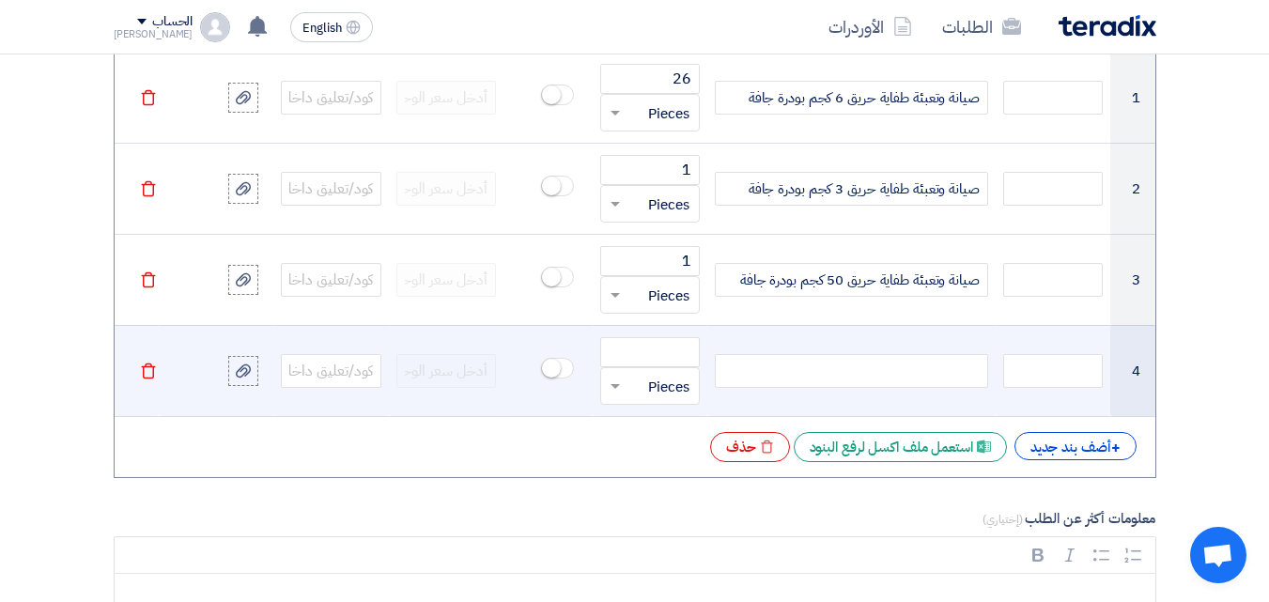
click at [963, 365] on div at bounding box center [851, 371] width 272 height 34
paste div
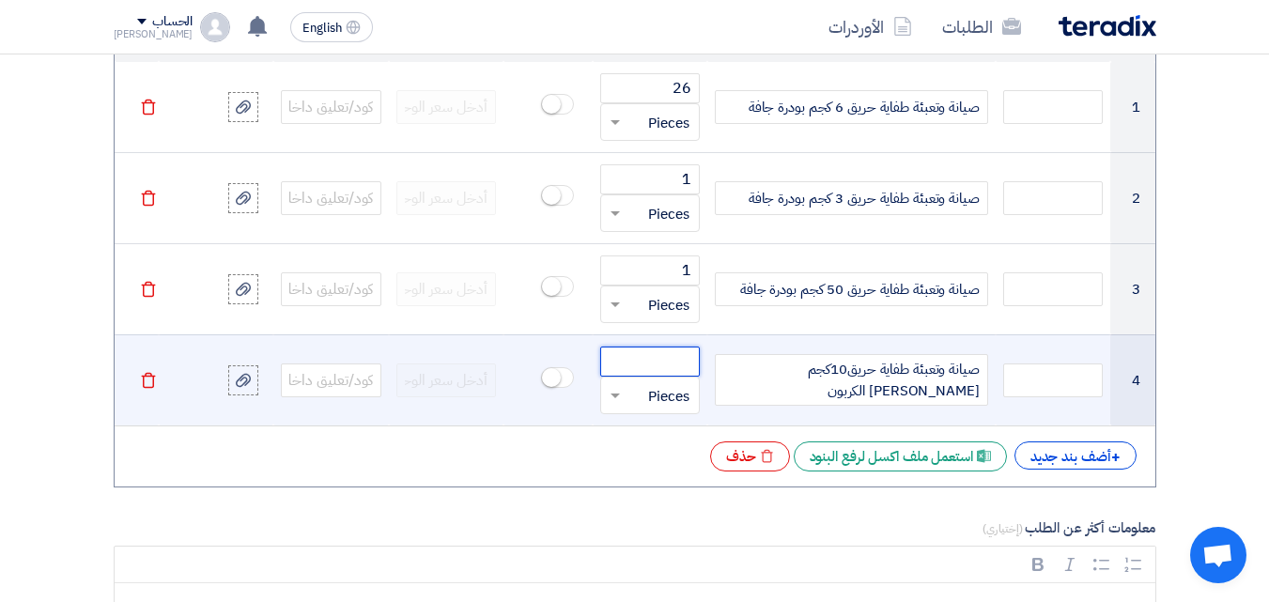
click at [673, 361] on input "number" at bounding box center [650, 362] width 101 height 30
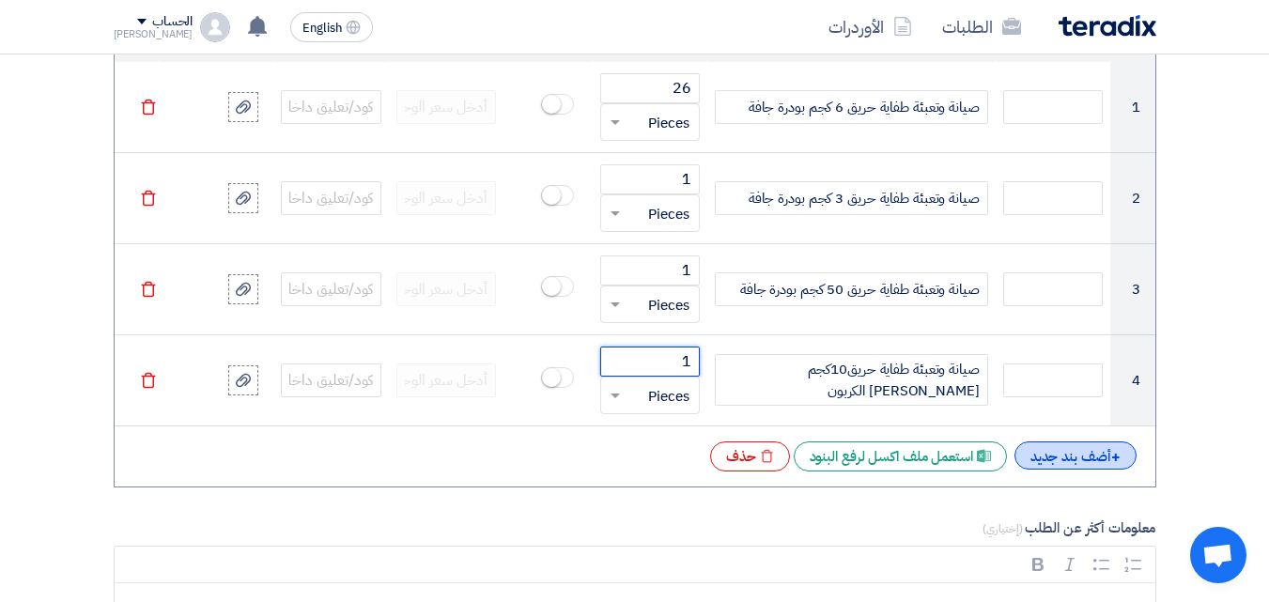
type input "1"
click at [1086, 459] on div "+ أضف بند جديد" at bounding box center [1075, 455] width 122 height 28
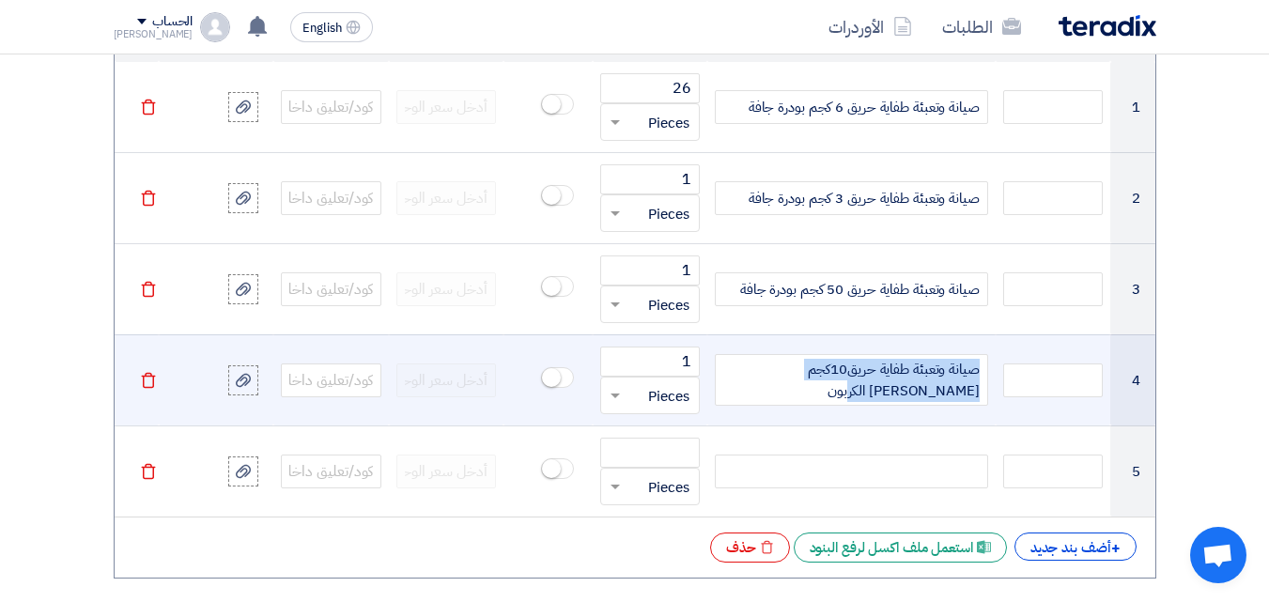
drag, startPoint x: 931, startPoint y: 390, endPoint x: 971, endPoint y: 372, distance: 44.2
click at [975, 370] on span "صيانة وتعبئة طفاية حريق10كجم [PERSON_NAME] الكربون" at bounding box center [850, 380] width 255 height 42
copy span "صيانة وتعبئة طفاية حريق10كجم [PERSON_NAME] الكربون"
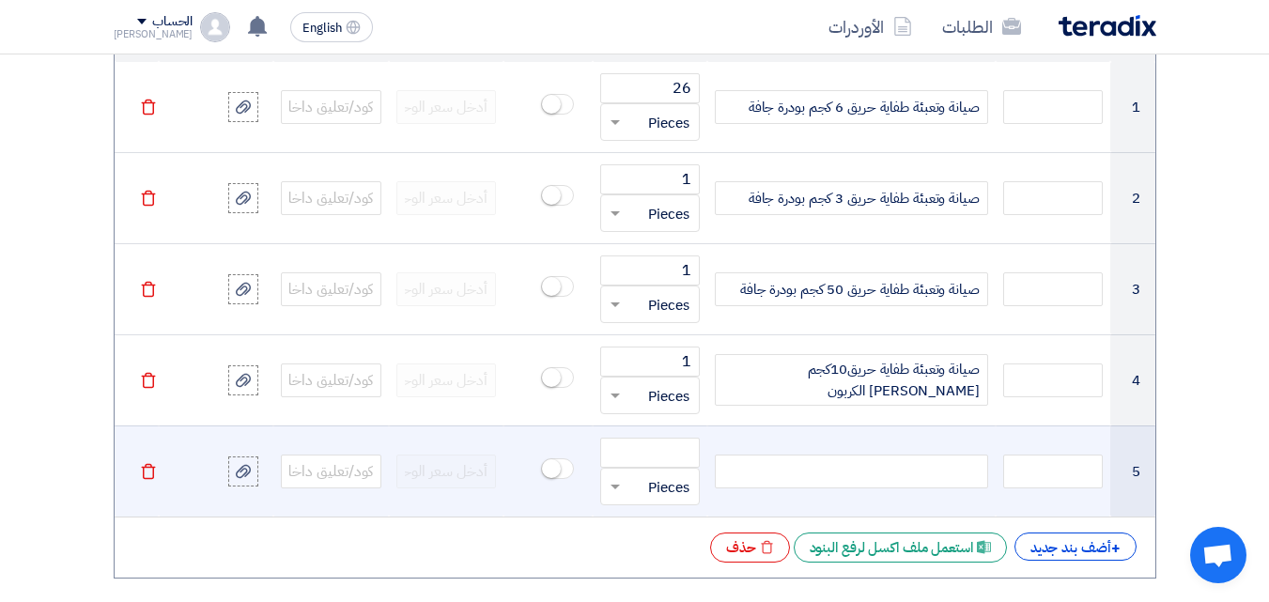
click at [959, 465] on div at bounding box center [851, 472] width 272 height 34
paste div
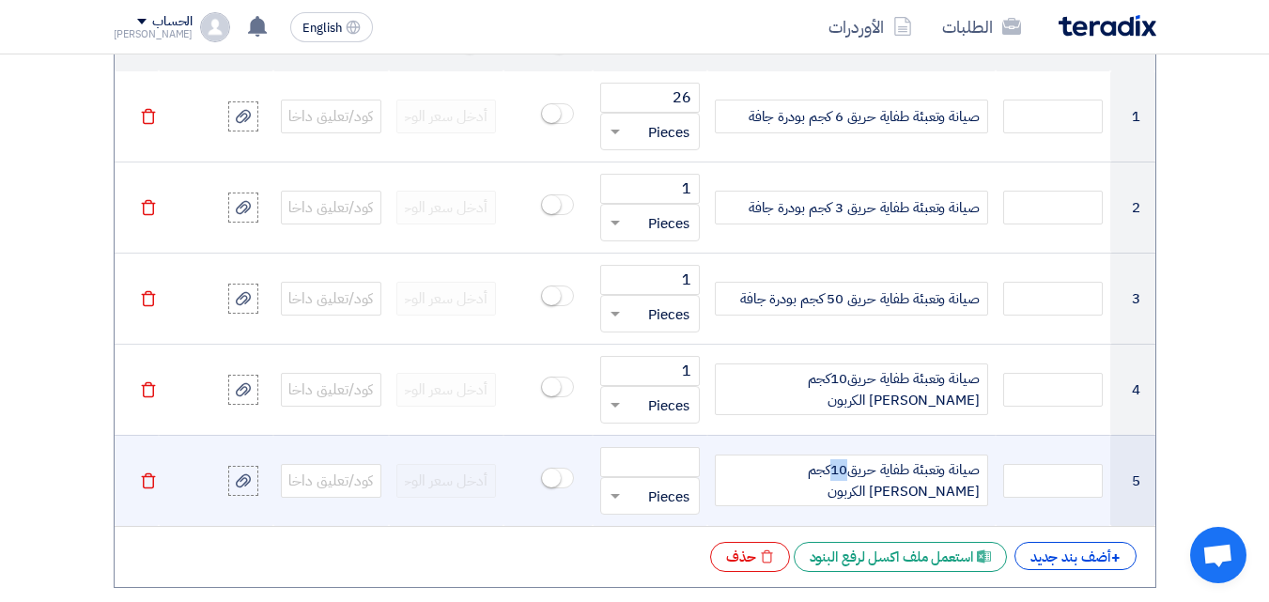
drag, startPoint x: 831, startPoint y: 470, endPoint x: 844, endPoint y: 470, distance: 13.2
click at [844, 470] on span "صيانة وتعبئة طفاية حريق10كجم [PERSON_NAME] الكربون" at bounding box center [850, 480] width 255 height 42
click at [645, 464] on input "number" at bounding box center [650, 462] width 101 height 30
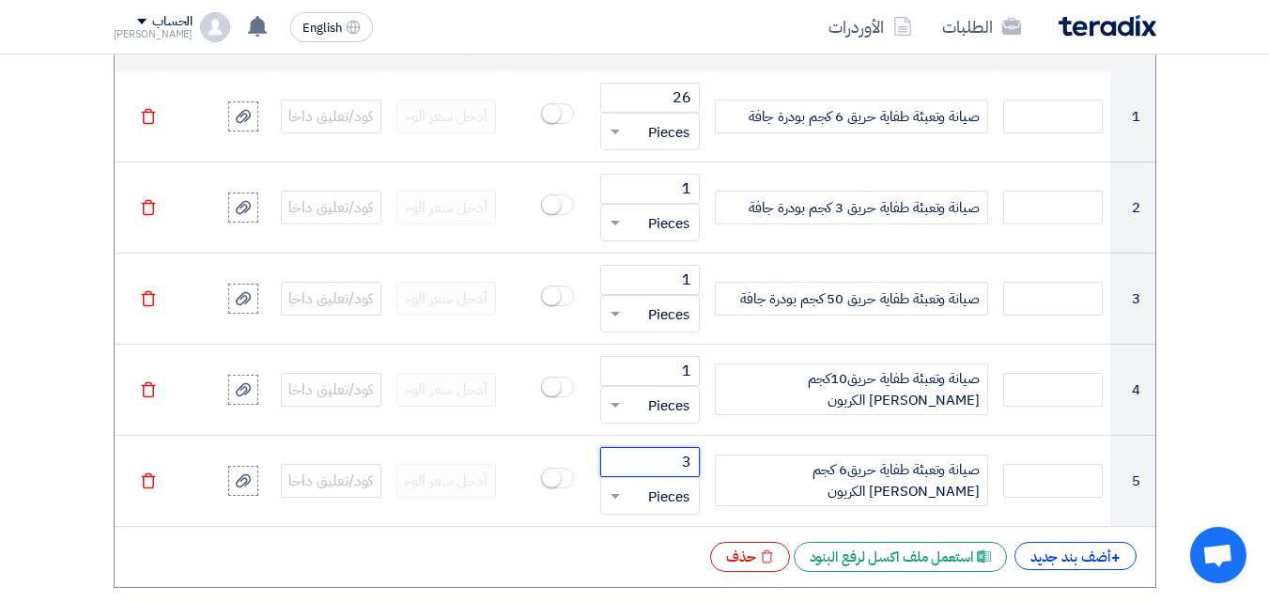
type input "3"
click at [428, 549] on div "+ أضف بند جديد Excel file استعمل ملف اكسل لرفع البنود Excel file حذف" at bounding box center [635, 557] width 1011 height 30
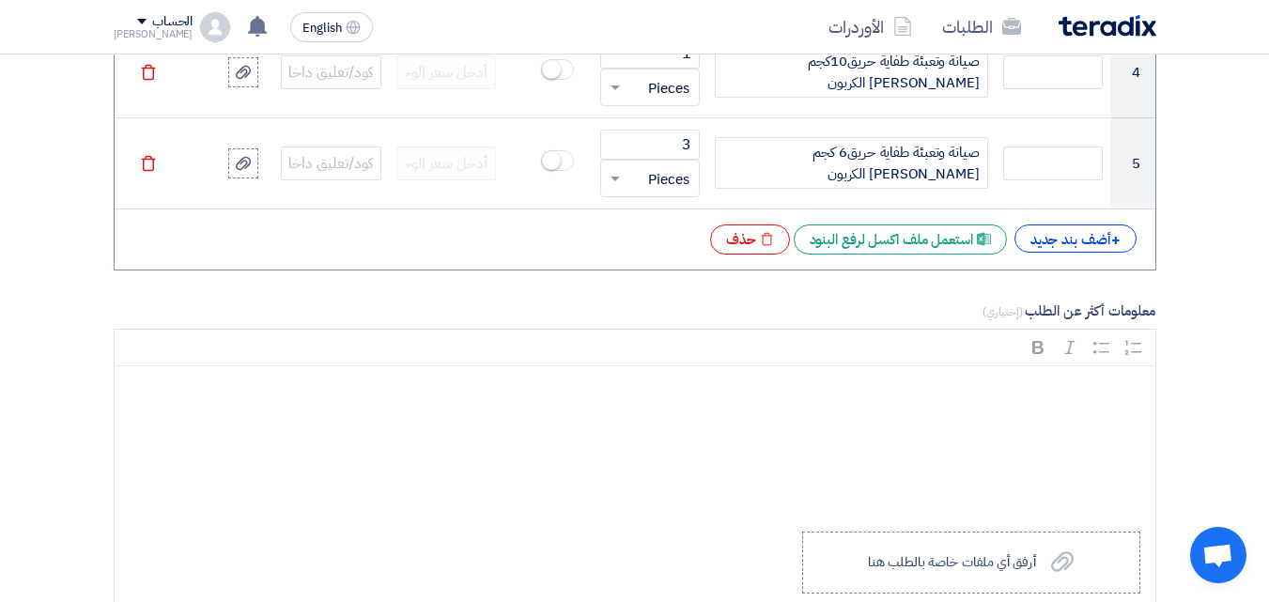
scroll to position [2132, 0]
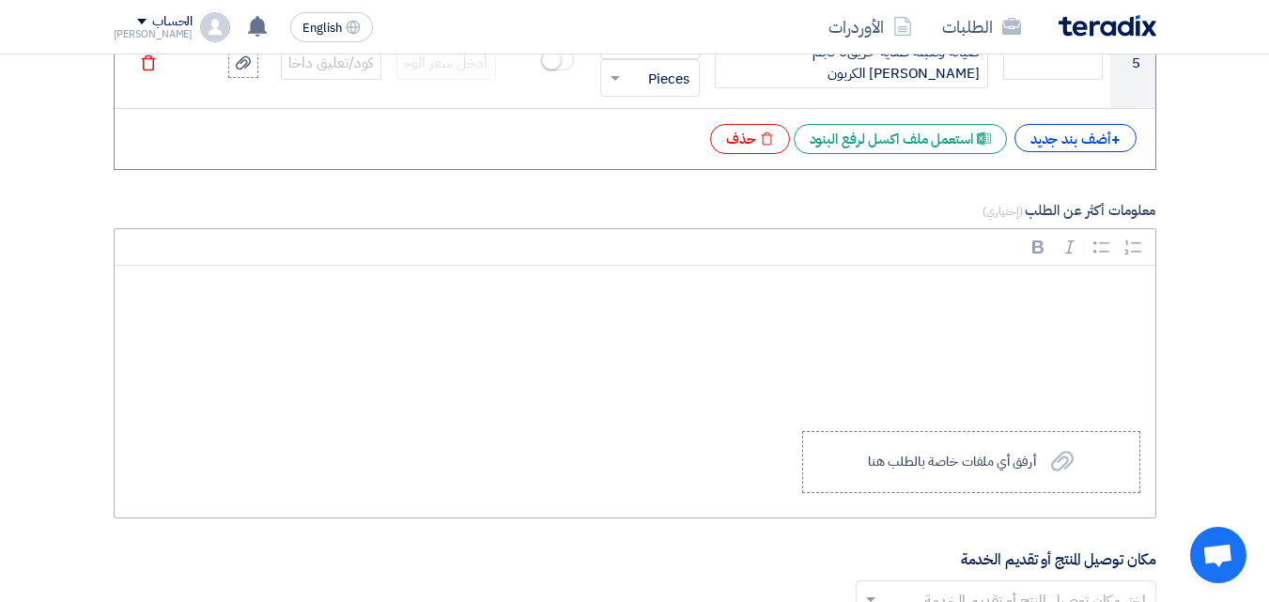
click at [1077, 283] on p "Rich Text Editor, main" at bounding box center [641, 292] width 1009 height 24
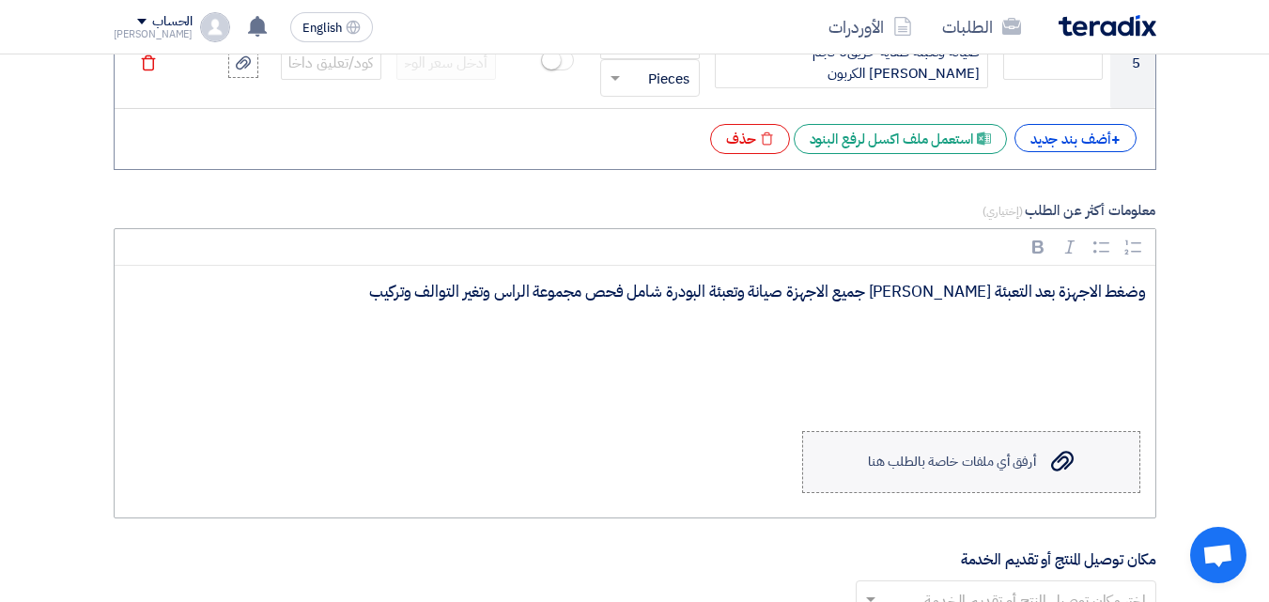
click at [1004, 466] on div "أرفق أي ملفات خاصة بالطلب هنا" at bounding box center [951, 462] width 167 height 15
click at [0, 0] on input "Upload a file أرفق أي ملفات خاصة بالطلب هنا" at bounding box center [0, 0] width 0 height 0
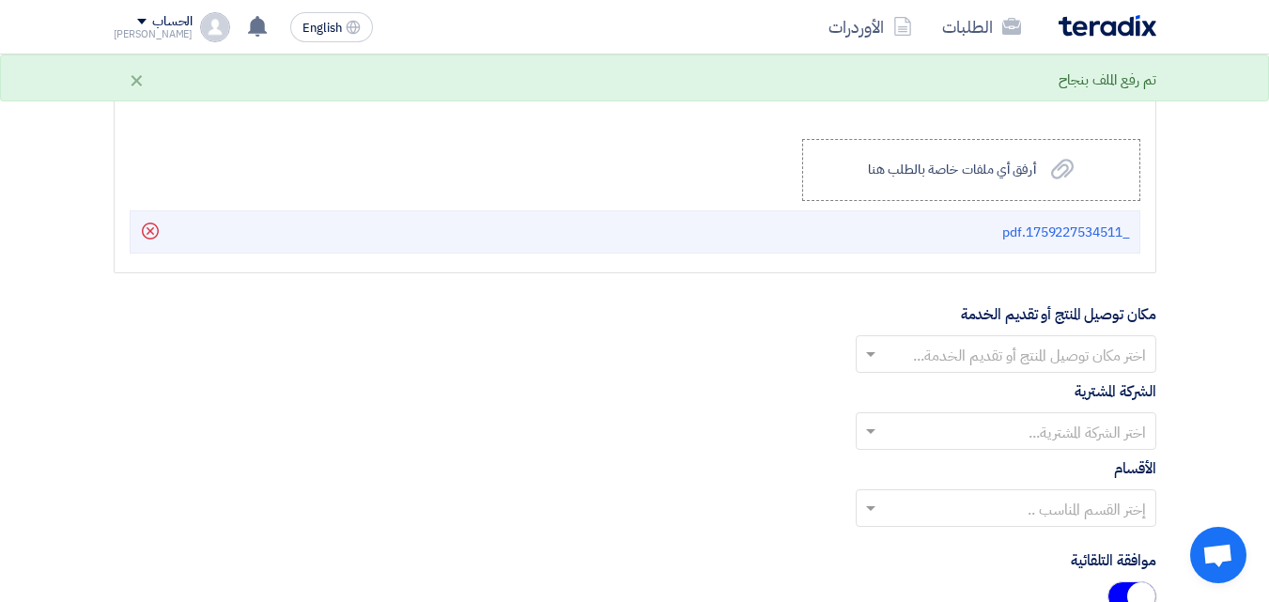
scroll to position [2418, 0]
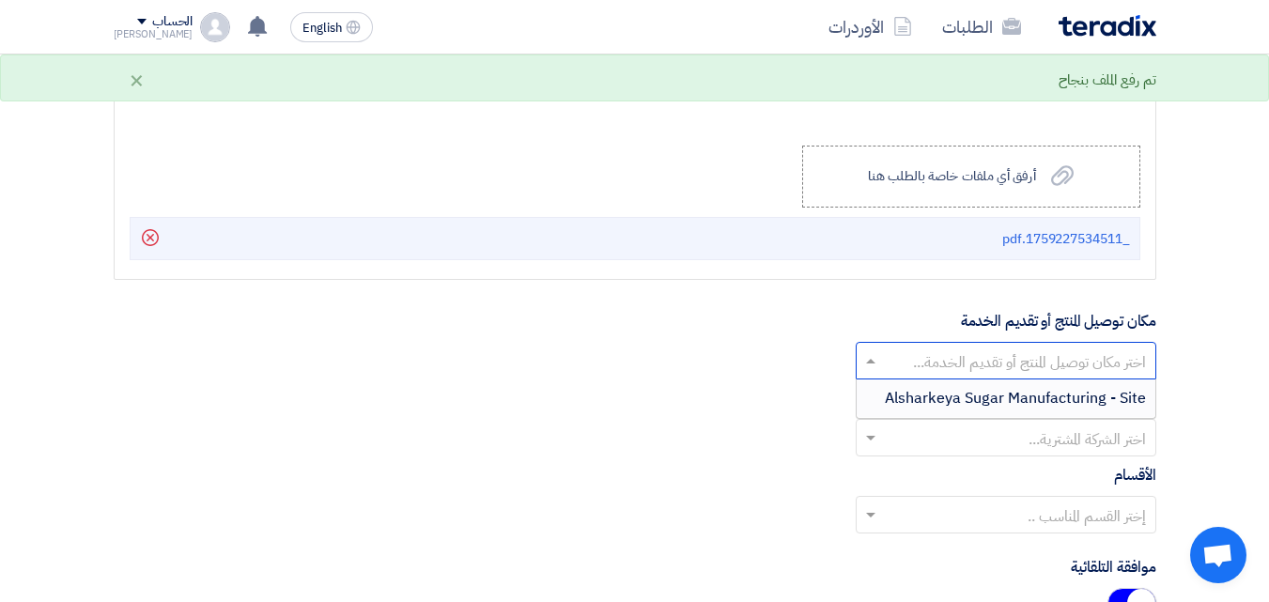
click at [1000, 371] on input "text" at bounding box center [1016, 362] width 263 height 31
click at [971, 404] on span "Alsharkeya Sugar Manufacturing - Site" at bounding box center [1015, 398] width 261 height 23
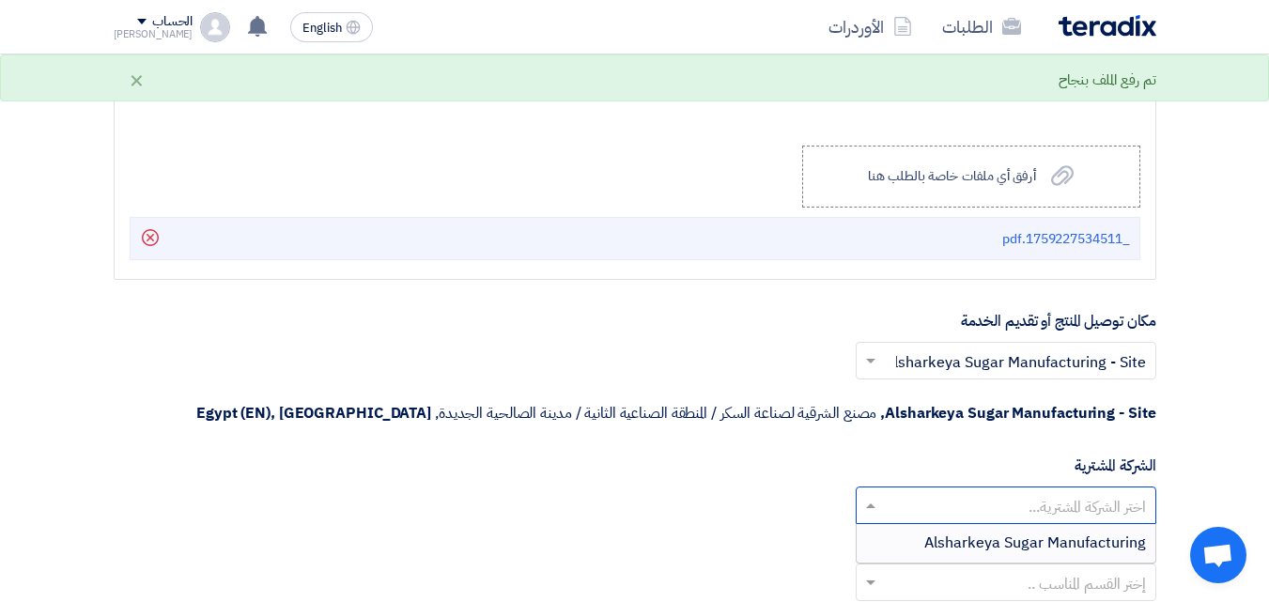
click at [969, 509] on input "text" at bounding box center [1016, 506] width 263 height 31
click at [969, 539] on span "Alsharkeya Sugar Manufacturing" at bounding box center [1035, 543] width 222 height 23
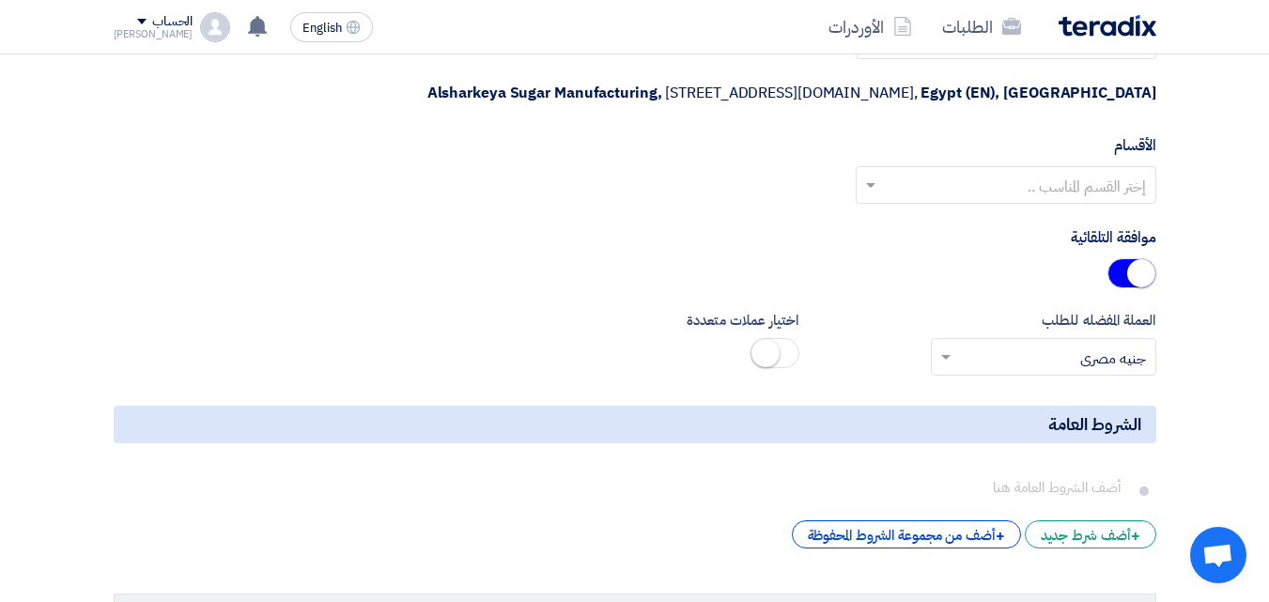
scroll to position [2805, 0]
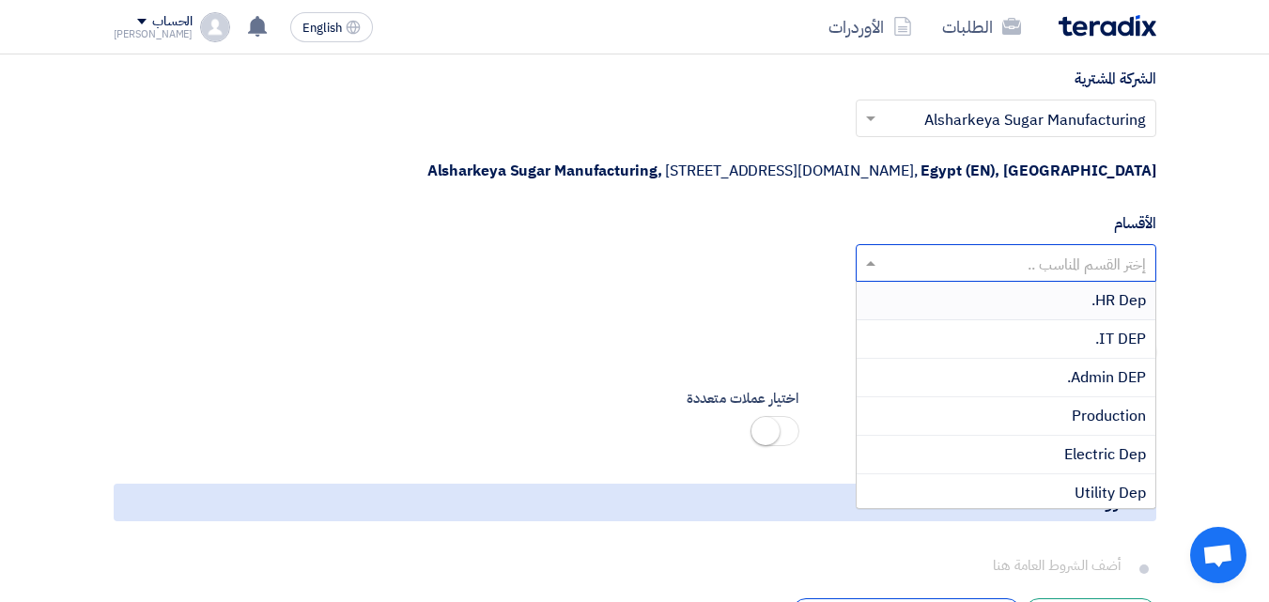
click at [867, 268] on span at bounding box center [868, 263] width 23 height 23
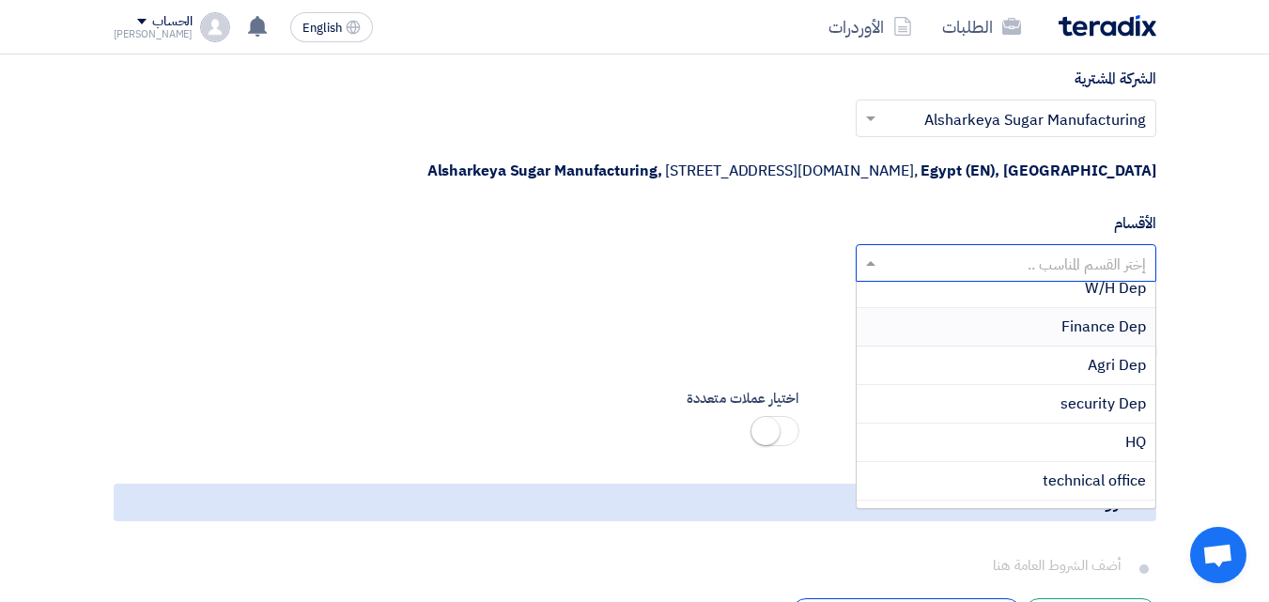
scroll to position [376, 0]
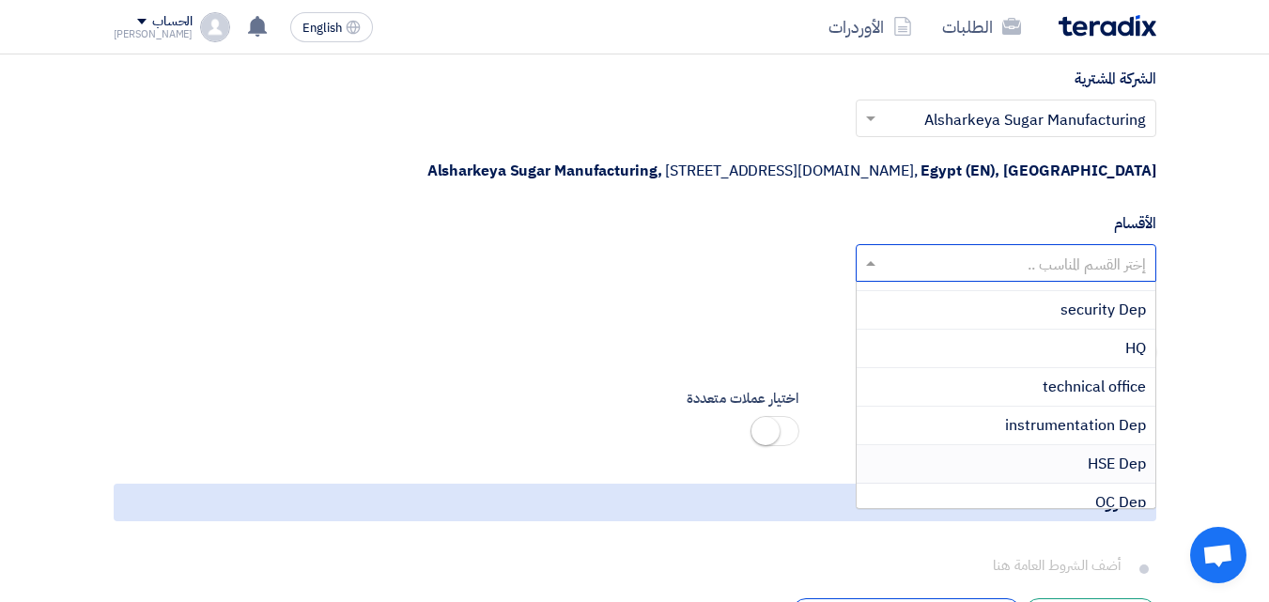
click at [1061, 469] on div "HSE Dep" at bounding box center [1006, 464] width 299 height 39
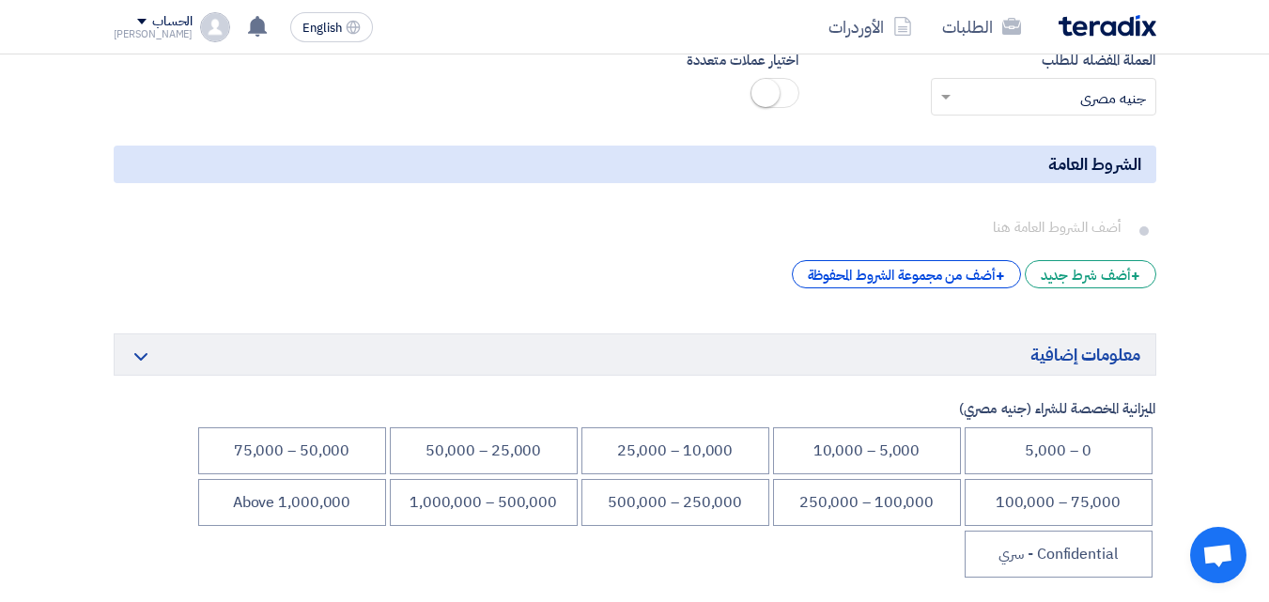
scroll to position [3185, 0]
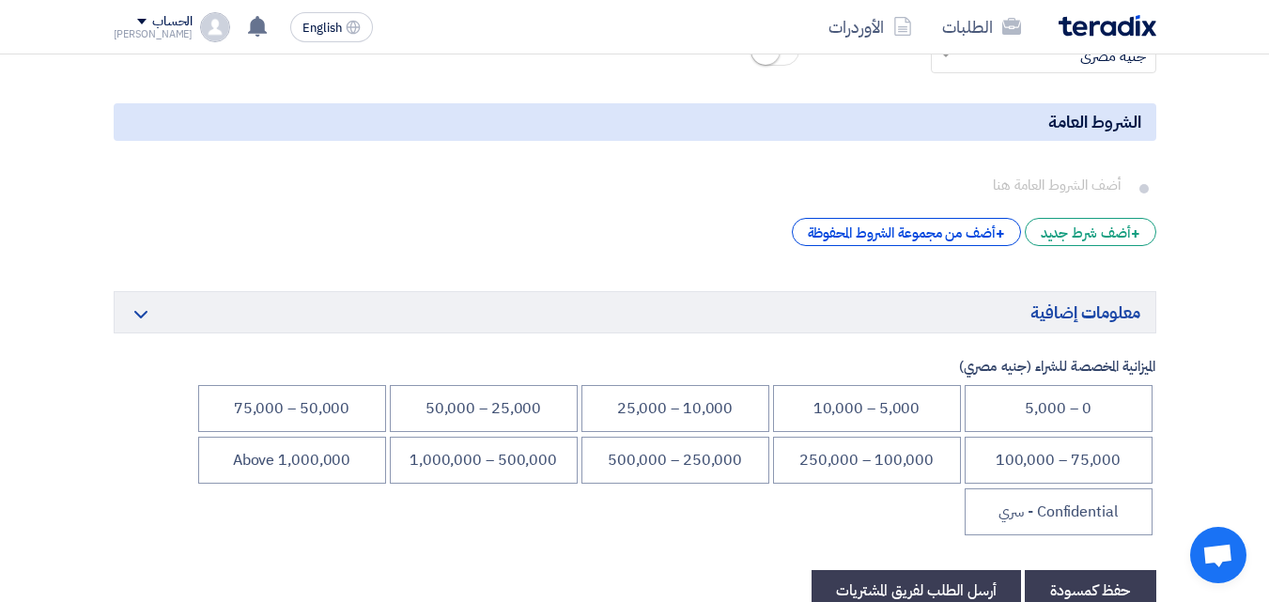
drag, startPoint x: 505, startPoint y: 414, endPoint x: 524, endPoint y: 435, distance: 27.9
click at [503, 415] on li "25,000 – 50,000" at bounding box center [484, 408] width 188 height 47
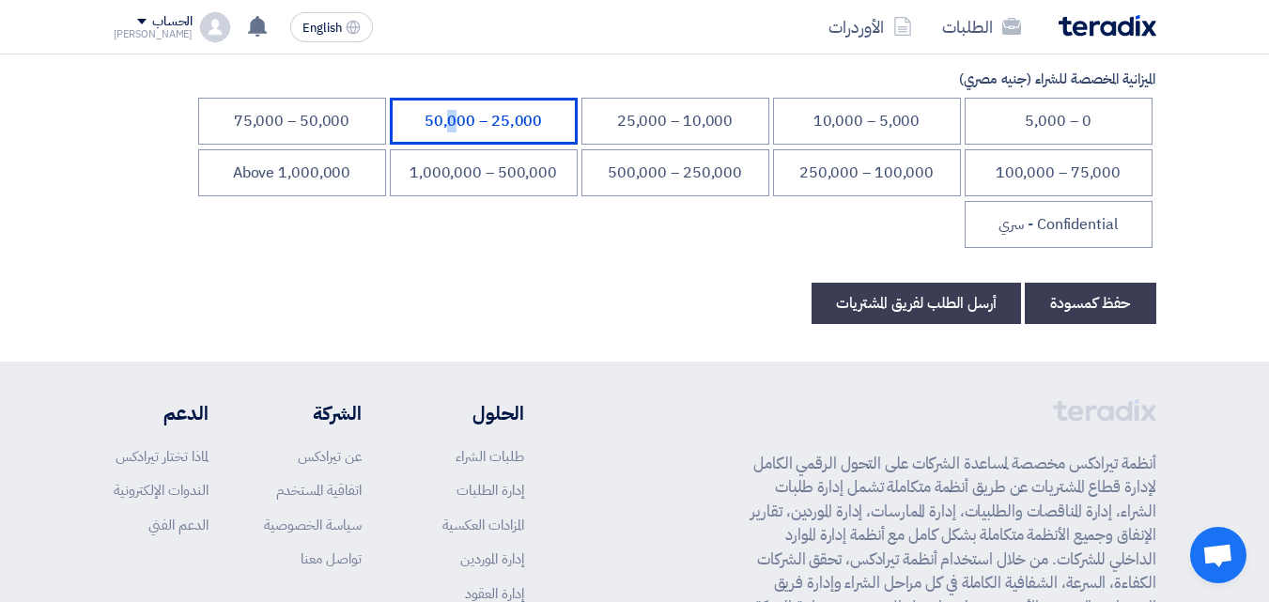
scroll to position [3451, 0]
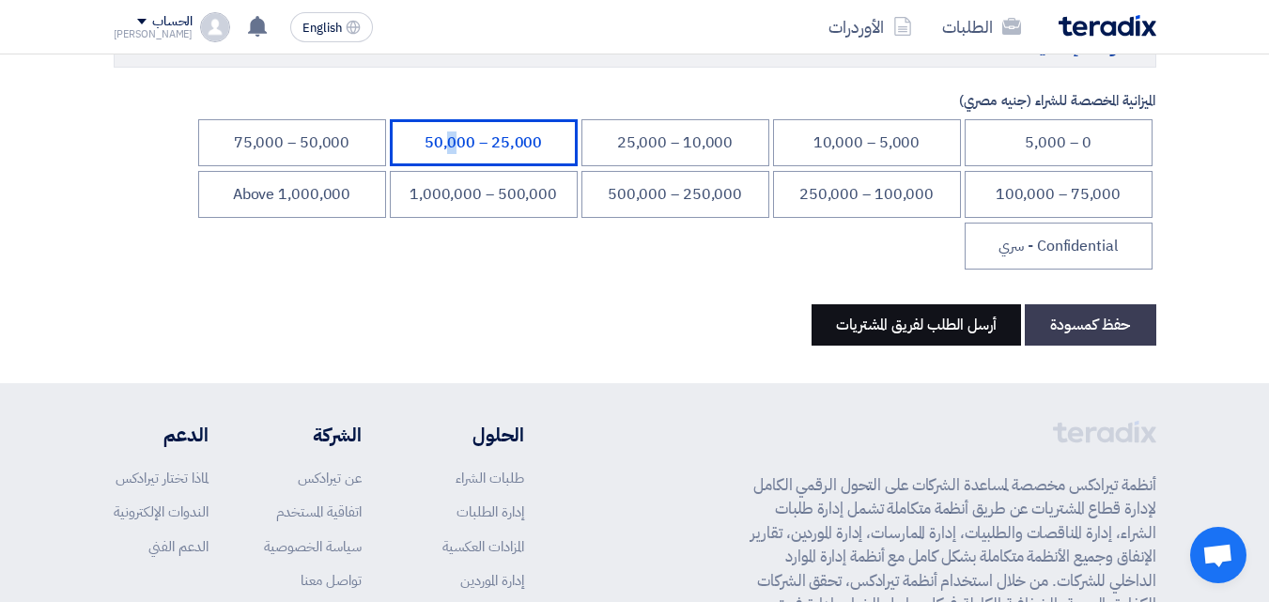
click at [923, 322] on button "أرسل الطلب لفريق المشتريات" at bounding box center [916, 324] width 209 height 41
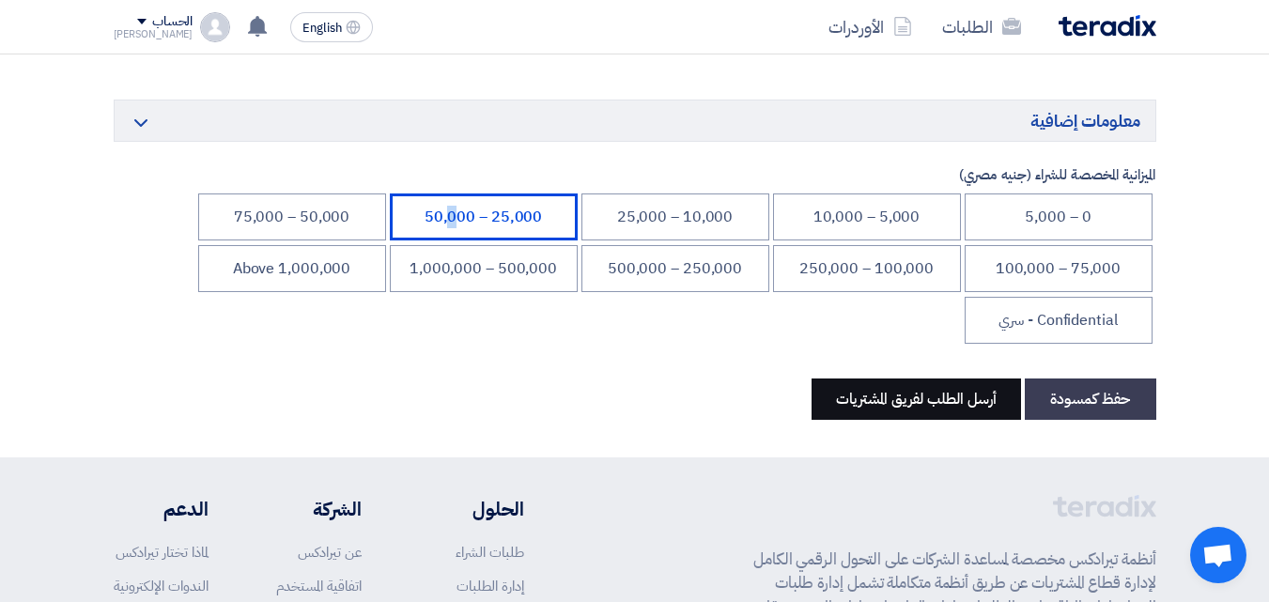
scroll to position [282, 0]
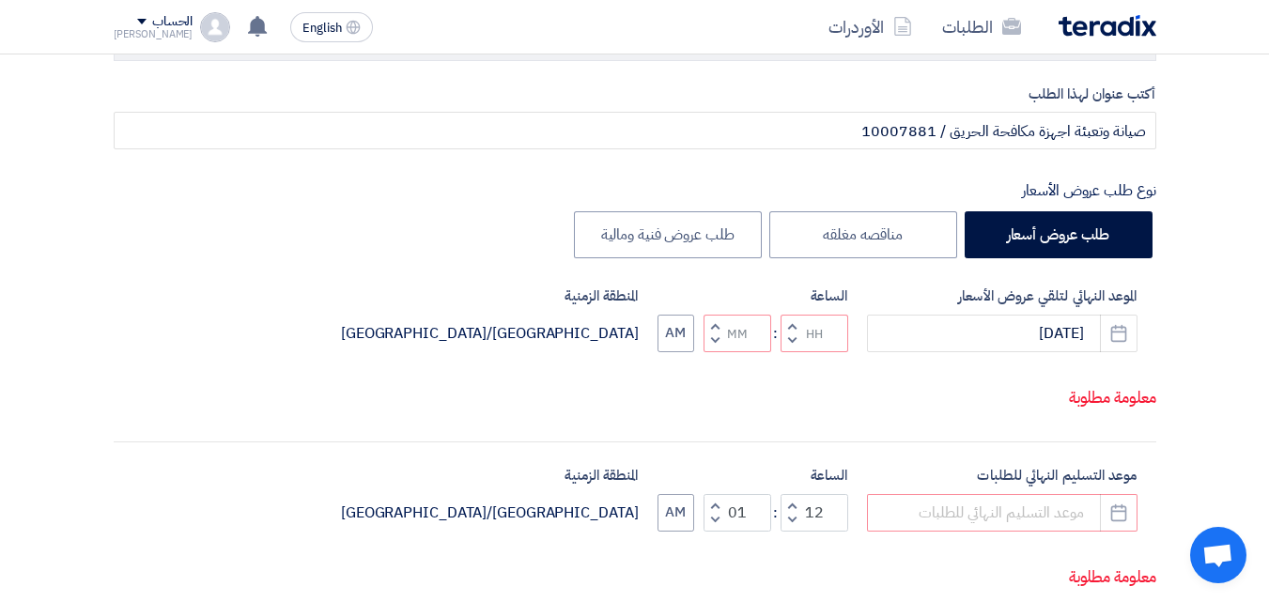
click at [794, 348] on span "button" at bounding box center [791, 340] width 7 height 14
click at [711, 348] on span "button" at bounding box center [714, 340] width 7 height 14
type input "10"
type input "59"
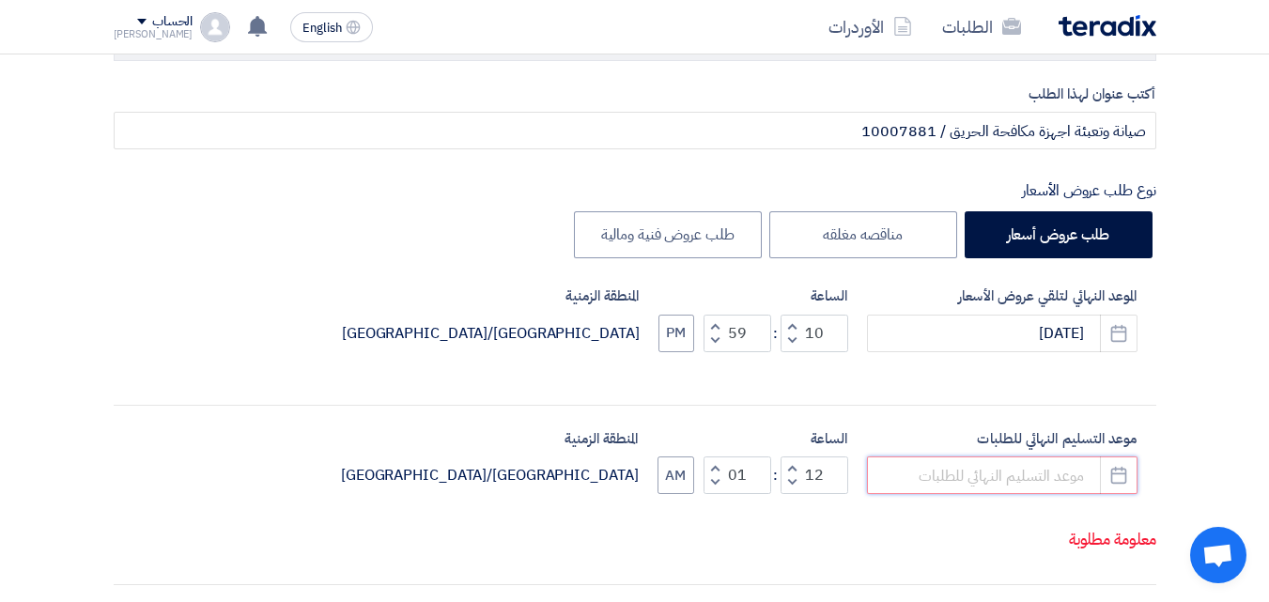
click at [950, 477] on input at bounding box center [1002, 476] width 271 height 38
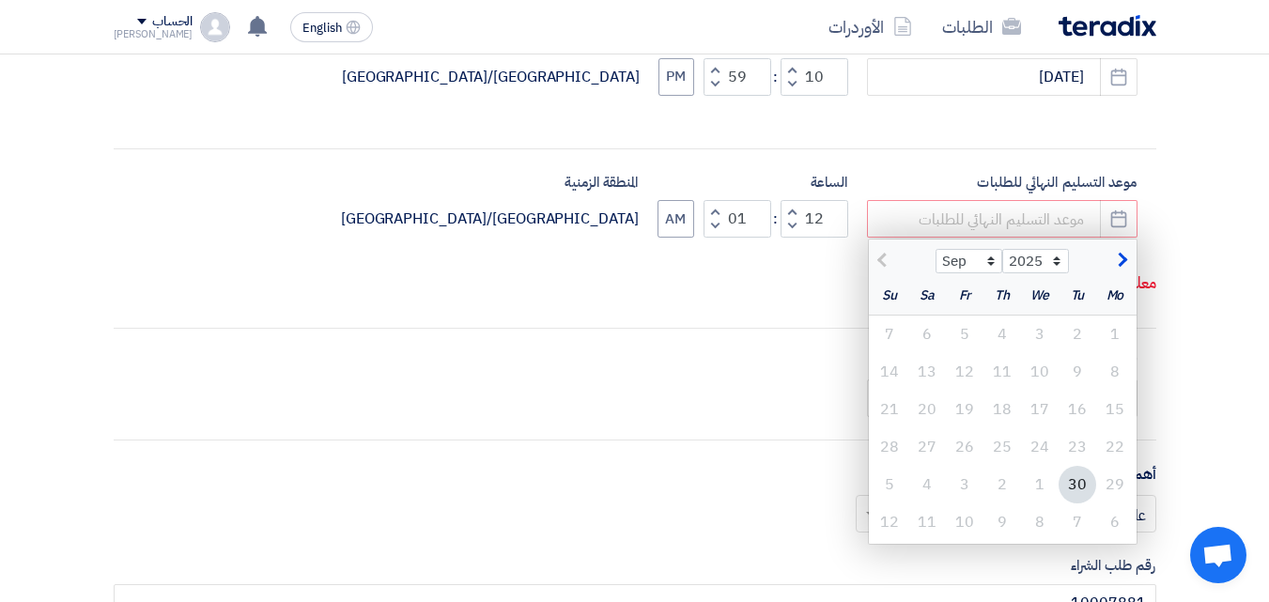
scroll to position [552, 0]
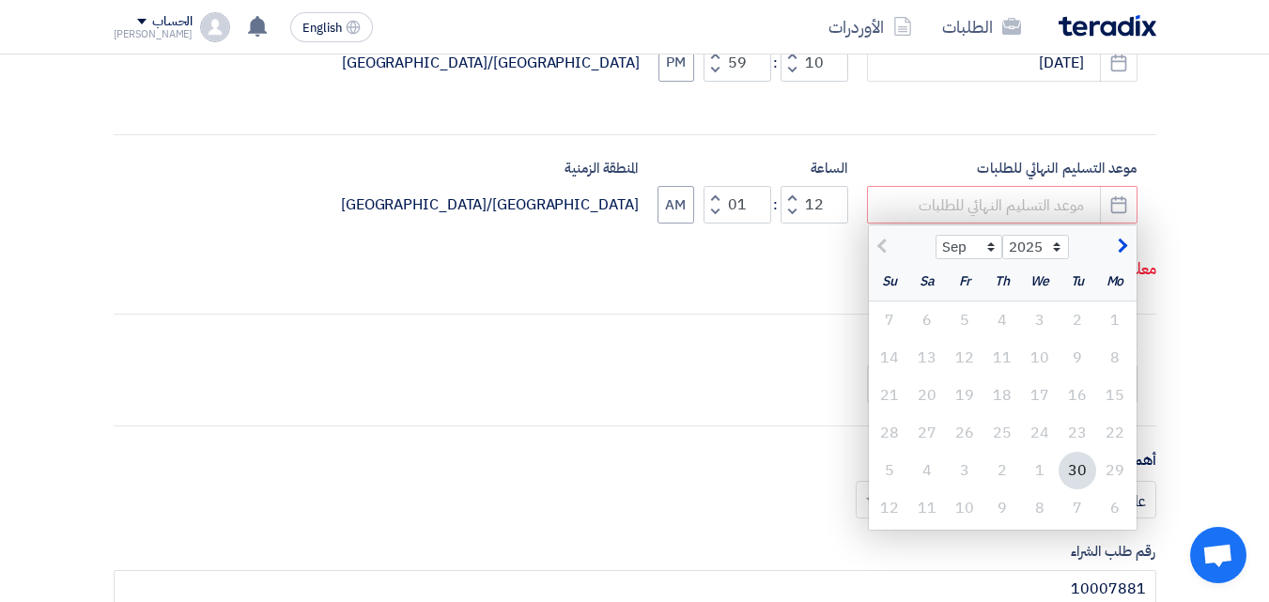
click at [1120, 245] on span "button" at bounding box center [1120, 246] width 10 height 21
select select "10"
click at [1076, 353] on div "7" at bounding box center [1078, 358] width 38 height 38
type input "[DATE]"
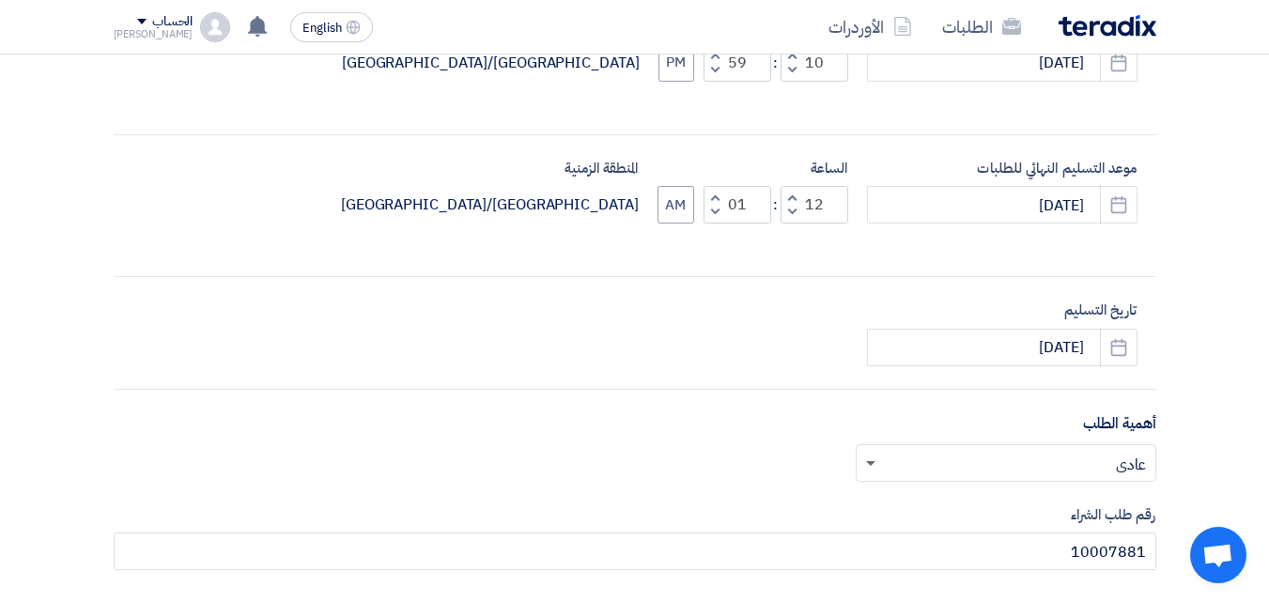
click at [867, 461] on span at bounding box center [870, 464] width 9 height 7
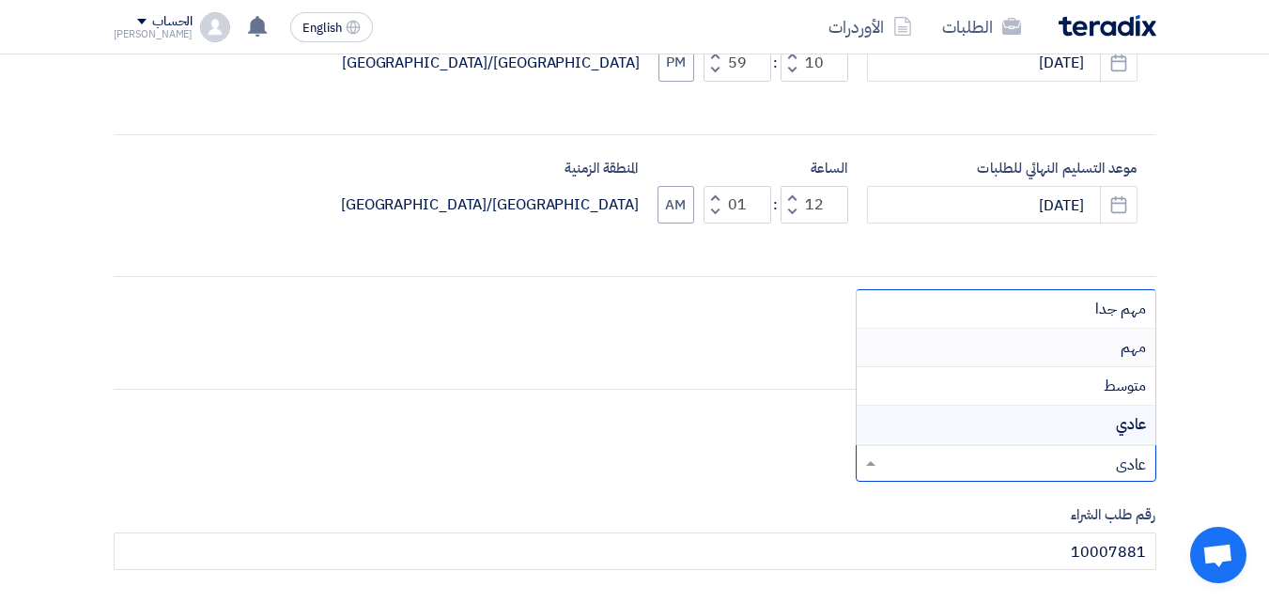
click at [1102, 348] on div "مهم" at bounding box center [1006, 348] width 299 height 39
click at [870, 458] on span at bounding box center [868, 463] width 23 height 23
click at [1098, 312] on span "مهم جدا" at bounding box center [1120, 309] width 51 height 23
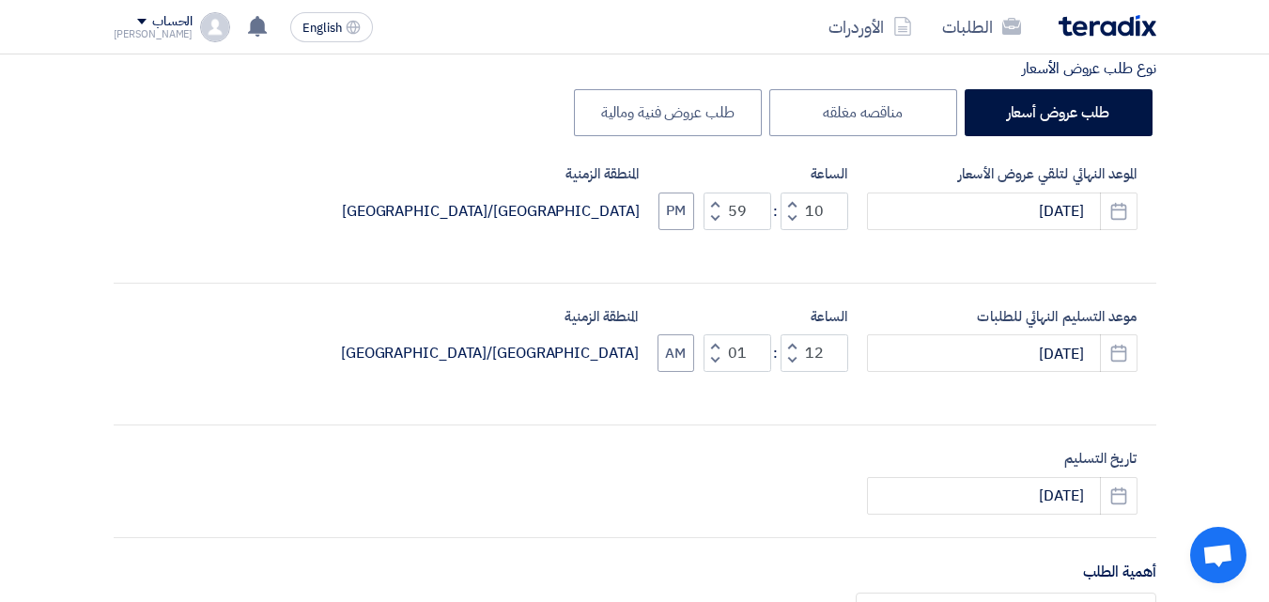
scroll to position [397, 0]
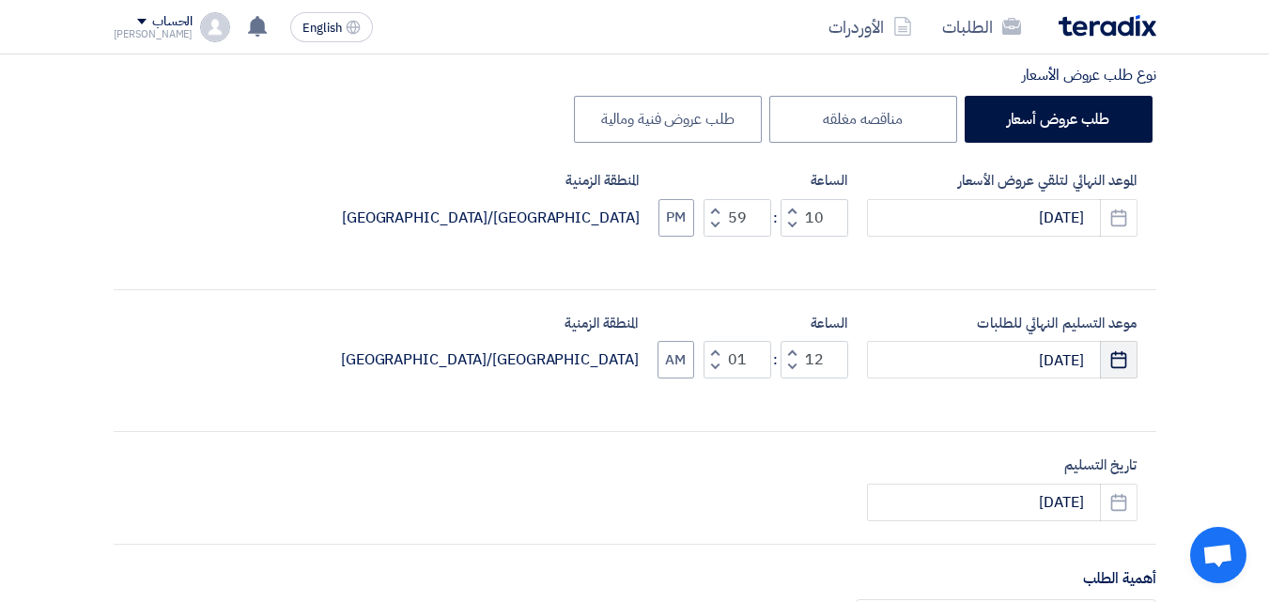
click at [1122, 358] on use "button" at bounding box center [1119, 359] width 16 height 17
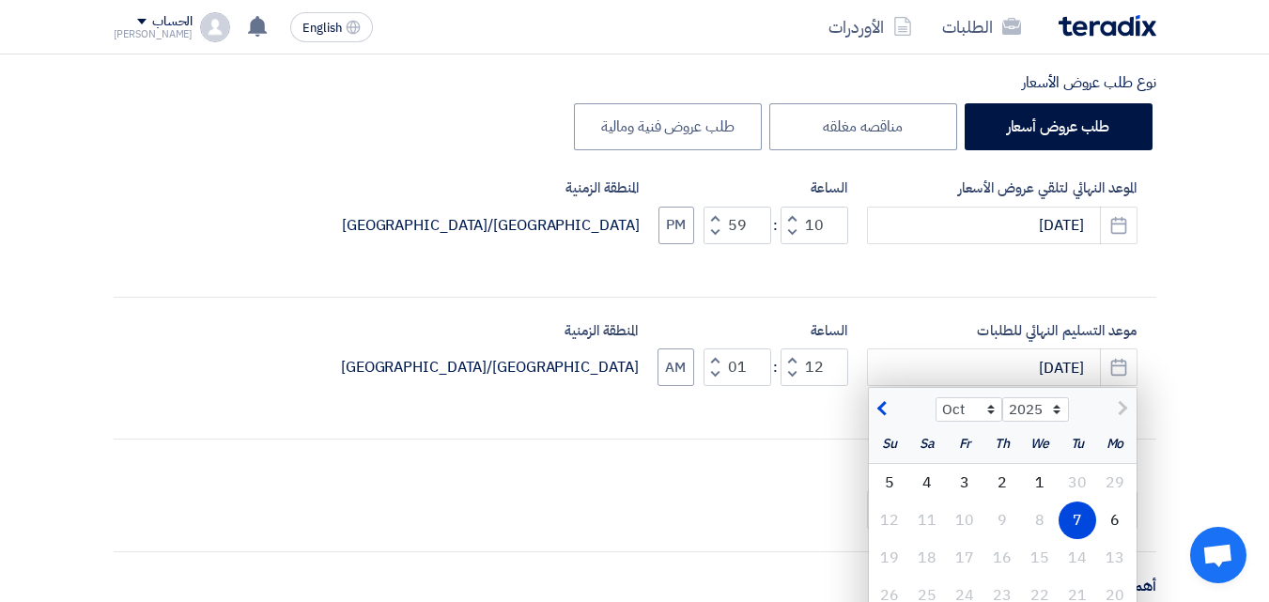
scroll to position [369, 0]
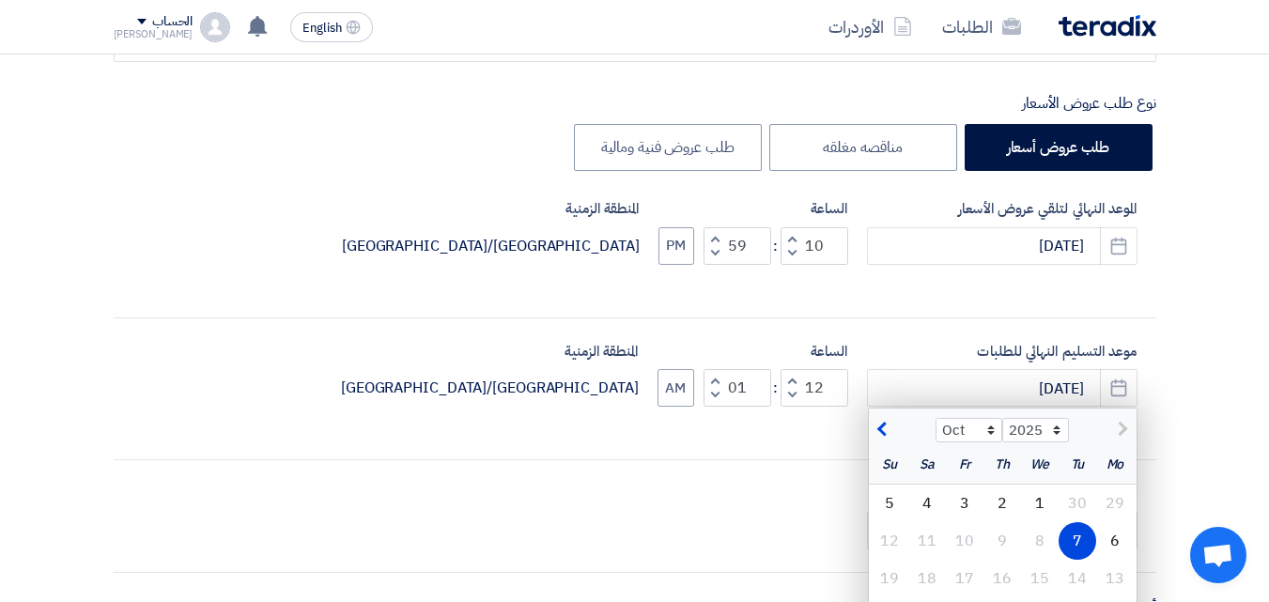
click at [1126, 291] on div "الموعد النهائي لتلقي عروض الأسعار [DATE] Pick a date الساعة Increment hours 10 …" at bounding box center [635, 246] width 1043 height 97
click at [1162, 461] on div "أكتب عنوان لهذا الطلب صيانة وتعبئة اجهزة مكافحة الحريق / 10007881 نوع طلب عروض …" at bounding box center [635, 461] width 1071 height 930
click at [751, 535] on div "تاريخ التسليم [DATE] Pick a date" at bounding box center [635, 516] width 1043 height 67
click at [897, 426] on button "button" at bounding box center [884, 427] width 31 height 19
select select "9"
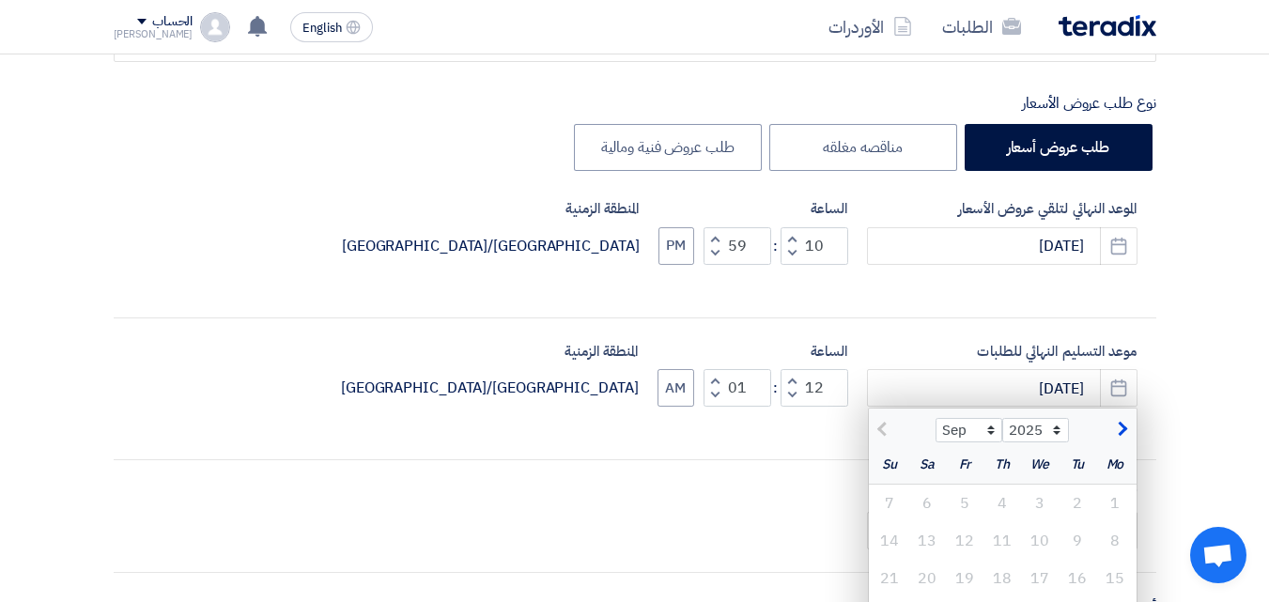
click at [1098, 438] on div "Sep [DATE]" at bounding box center [1003, 428] width 268 height 38
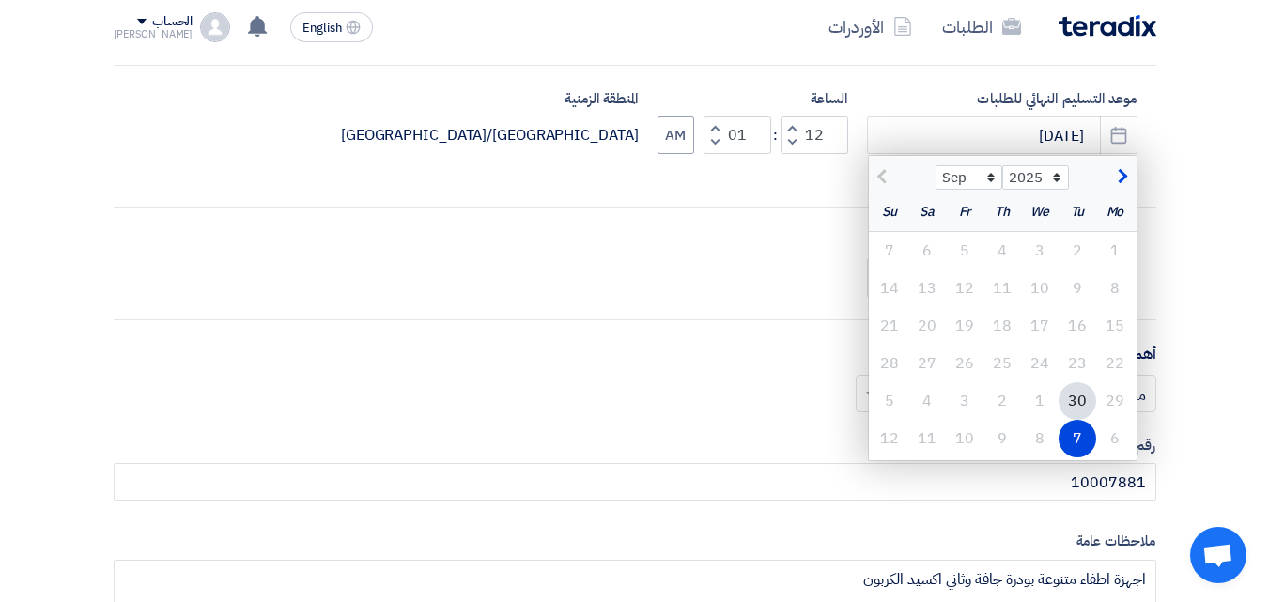
scroll to position [651, 0]
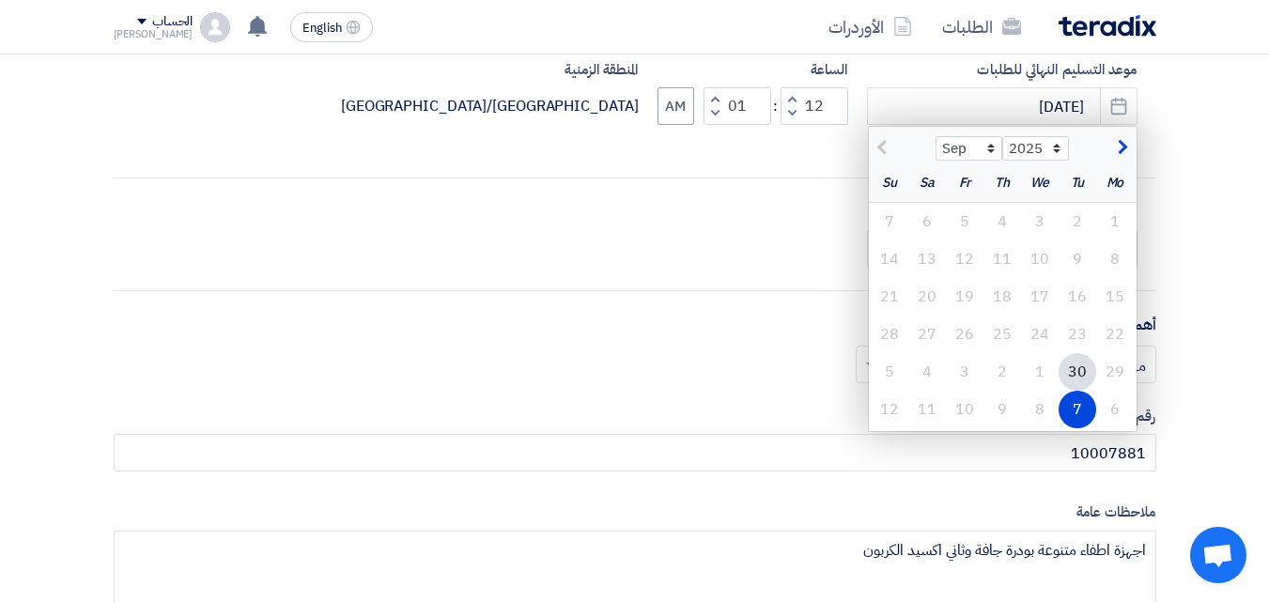
click at [755, 374] on div "أختر أهمية الطلب... × مهم جدا ×" at bounding box center [635, 372] width 1043 height 53
click at [964, 354] on div "3" at bounding box center [965, 372] width 38 height 38
type input "[DATE]"
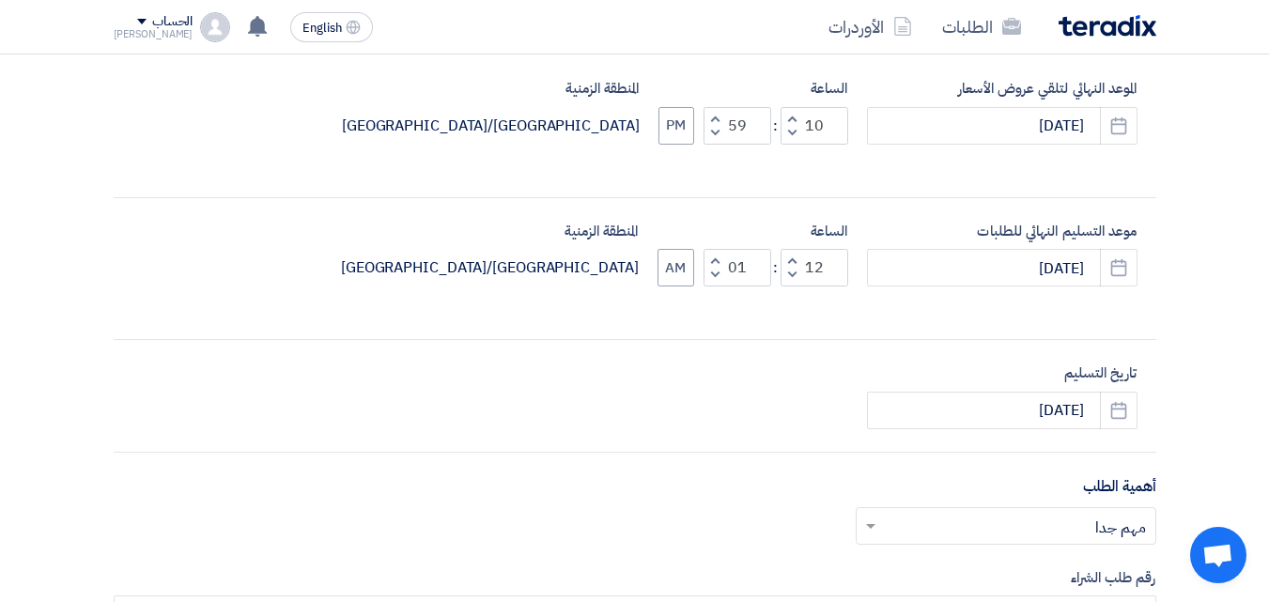
scroll to position [482, 0]
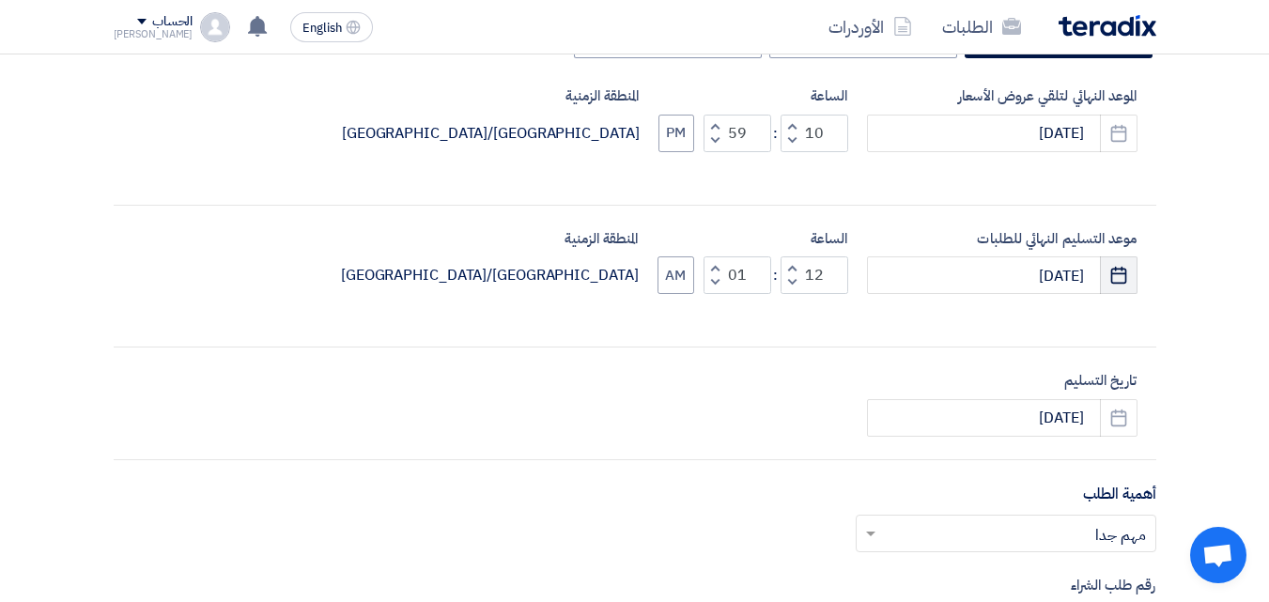
click at [1115, 278] on icon "Pick a date" at bounding box center [1118, 275] width 19 height 19
select select "10"
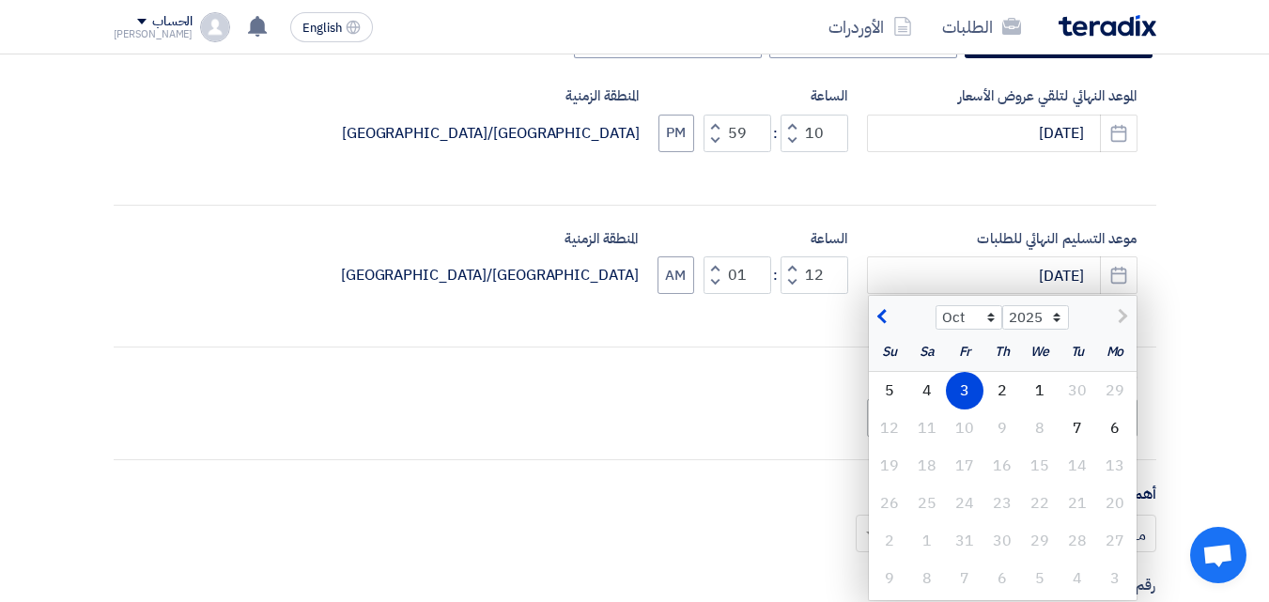
click at [1069, 427] on div "7" at bounding box center [1078, 429] width 38 height 38
type input "[DATE]"
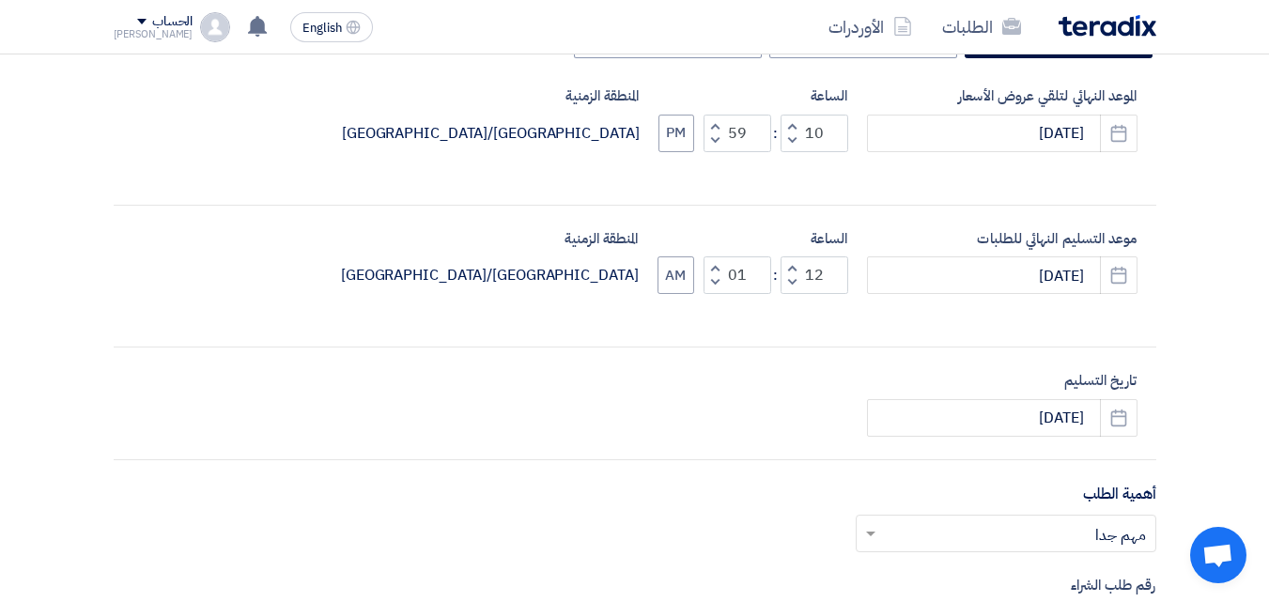
click at [741, 385] on div "تاريخ التسليم [DATE] Pick a date" at bounding box center [635, 403] width 1043 height 67
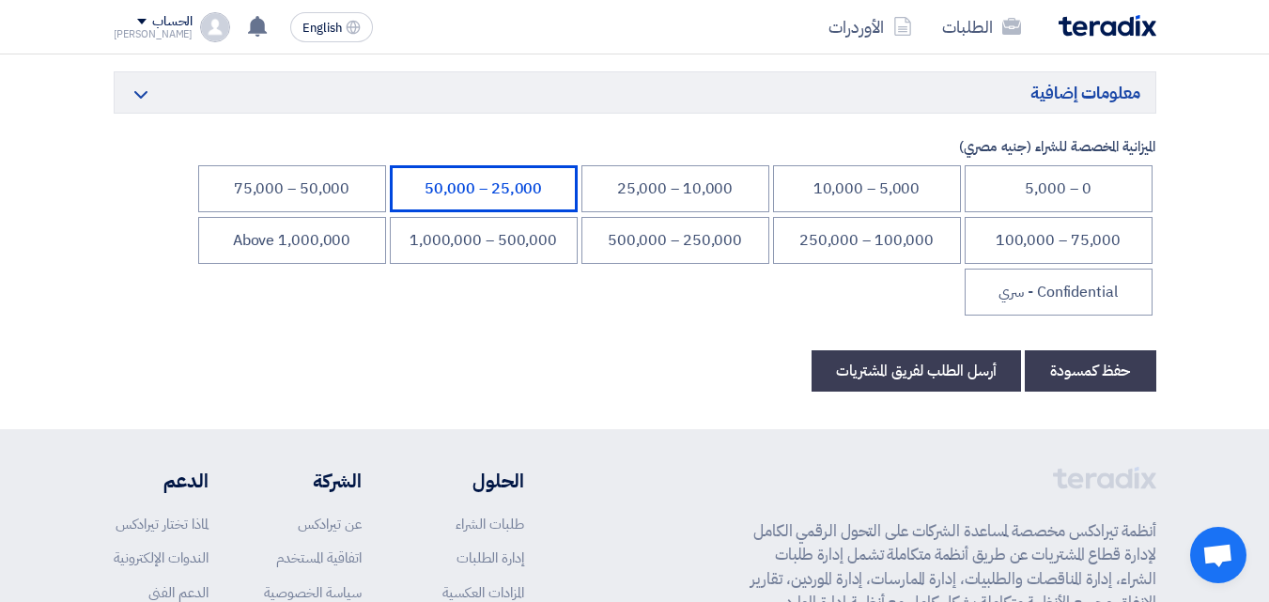
scroll to position [3662, 0]
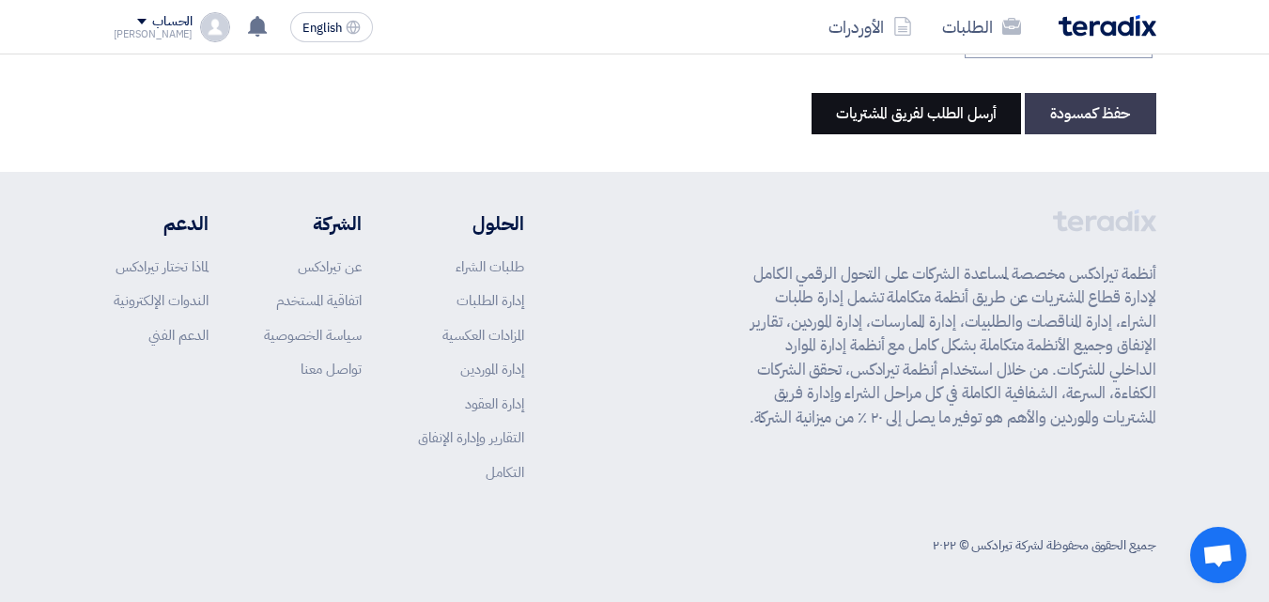
click at [950, 113] on button "أرسل الطلب لفريق المشتريات" at bounding box center [916, 113] width 209 height 41
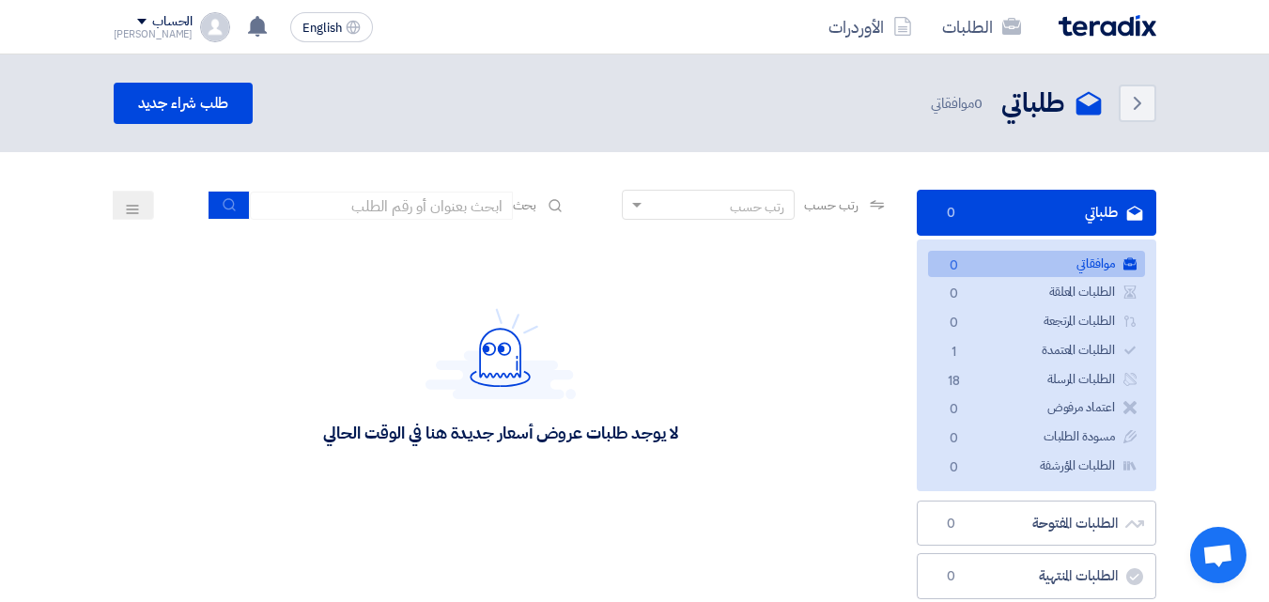
click at [1007, 257] on link "موافقاتي موافقاتي 0" at bounding box center [1036, 264] width 217 height 27
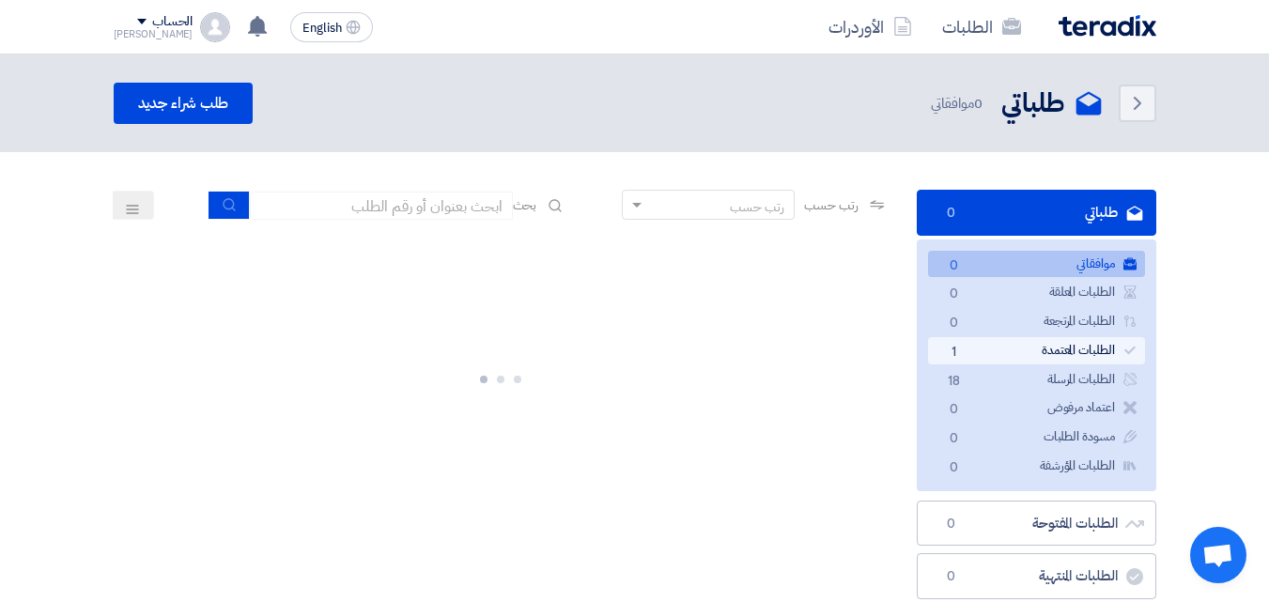
click at [1058, 352] on link "الطلبات المعتمدة الطلبات المعتمدة 1" at bounding box center [1036, 350] width 217 height 27
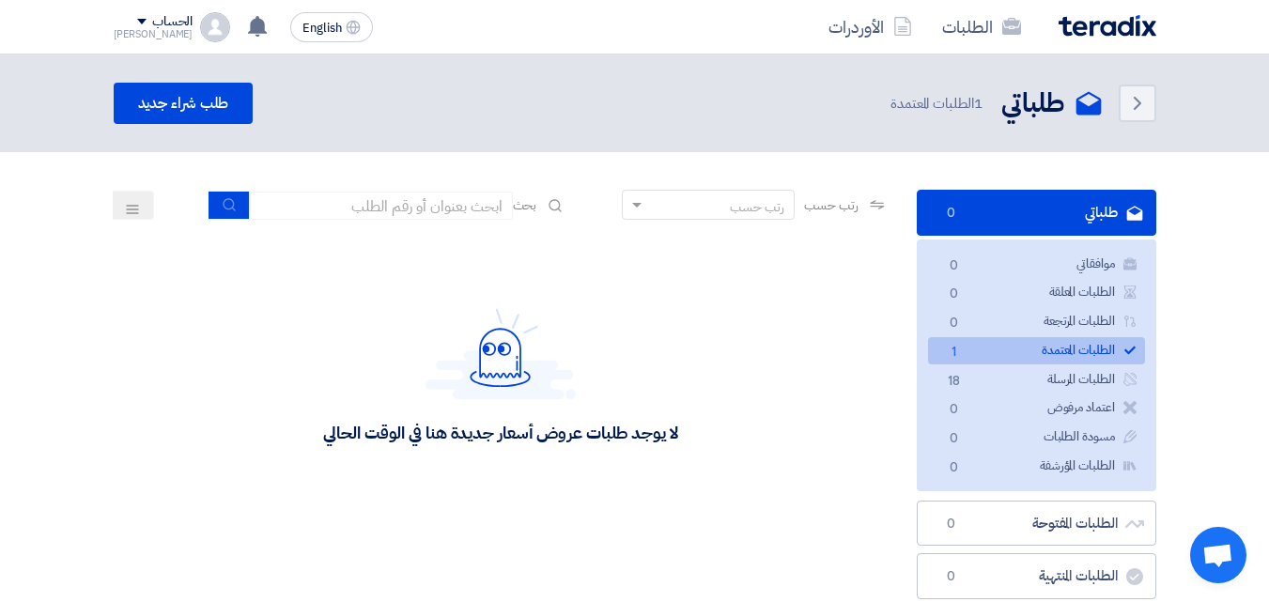
click at [1110, 347] on link "الطلبات المعتمدة الطلبات المعتمدة 1" at bounding box center [1036, 350] width 217 height 27
